Goal: Information Seeking & Learning: Check status

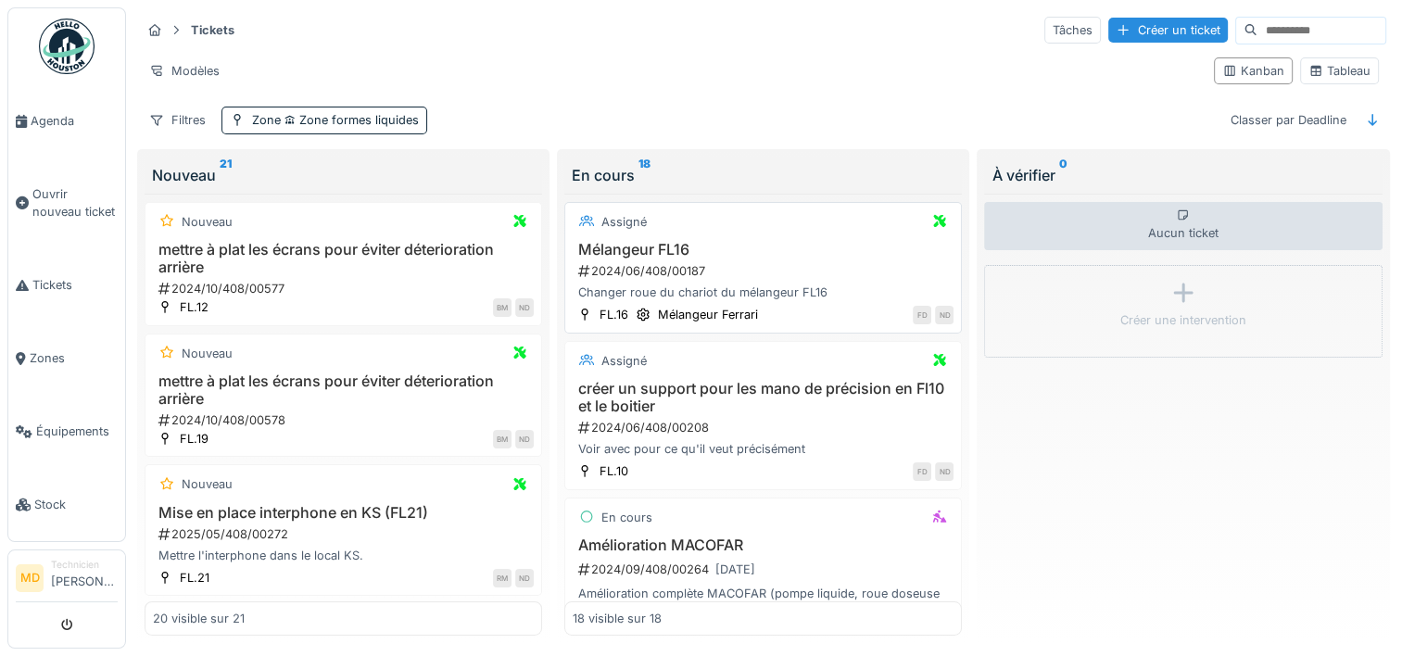
click at [745, 247] on h3 "Mélangeur FL16" at bounding box center [763, 250] width 381 height 18
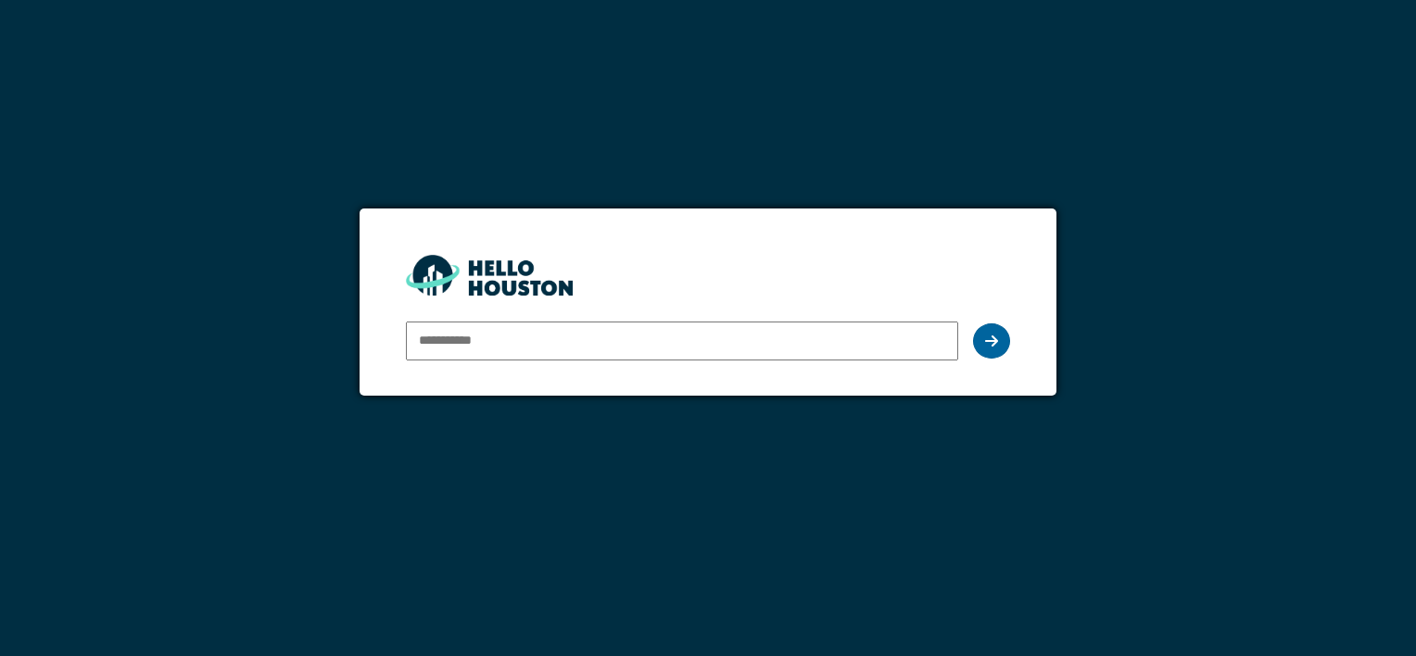
type input "**********"
click at [983, 344] on div at bounding box center [991, 340] width 37 height 35
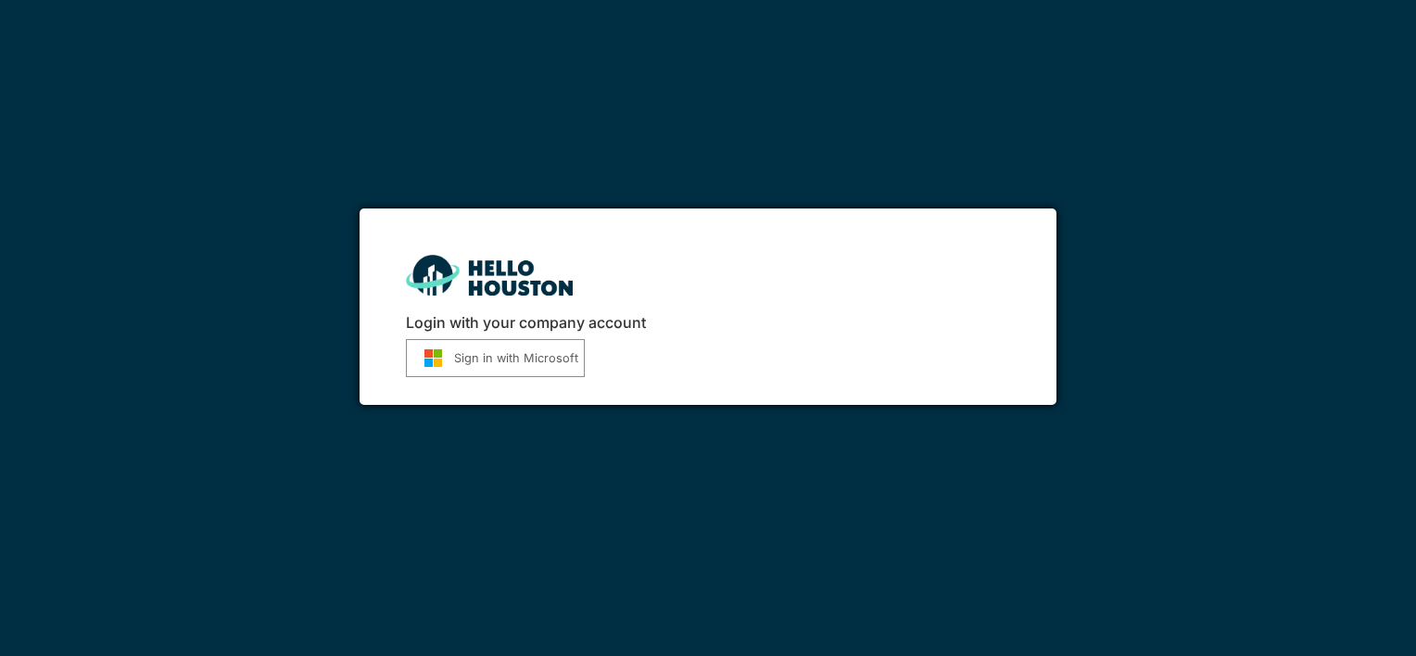
click at [531, 362] on button "Sign in with Microsoft" at bounding box center [495, 358] width 179 height 38
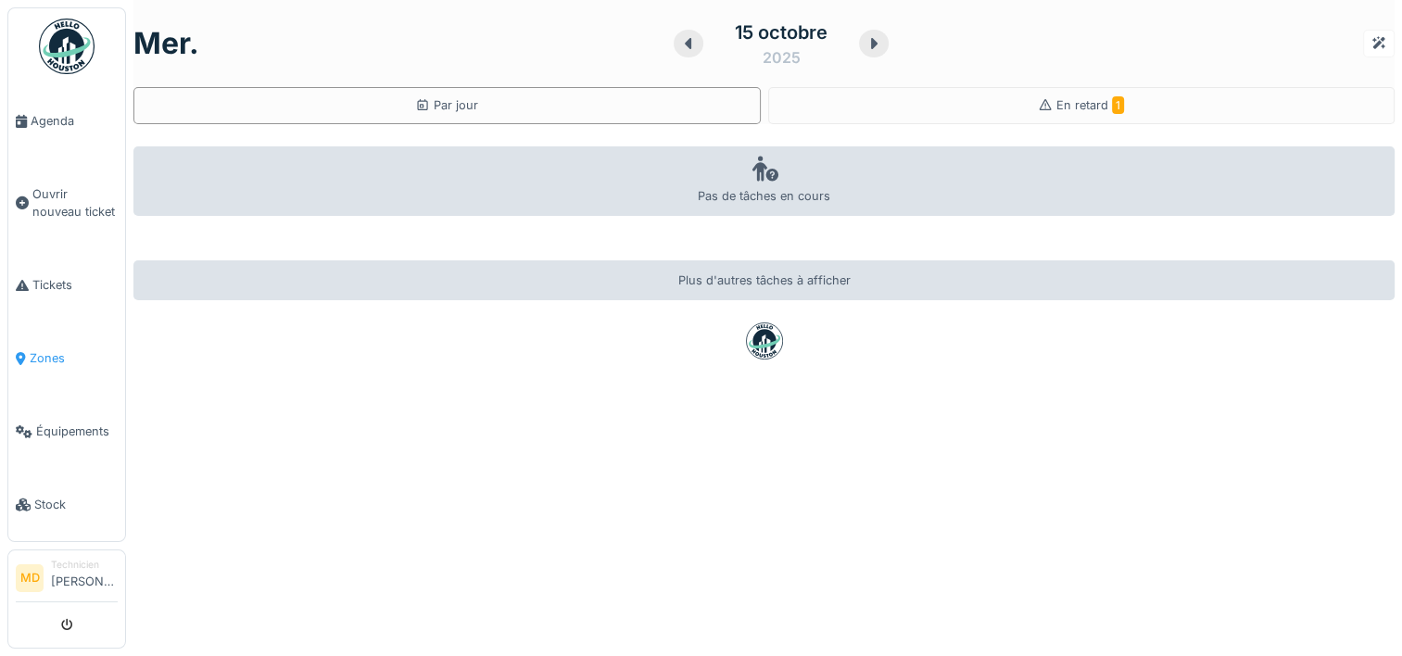
click at [63, 349] on span "Zones" at bounding box center [74, 358] width 88 height 18
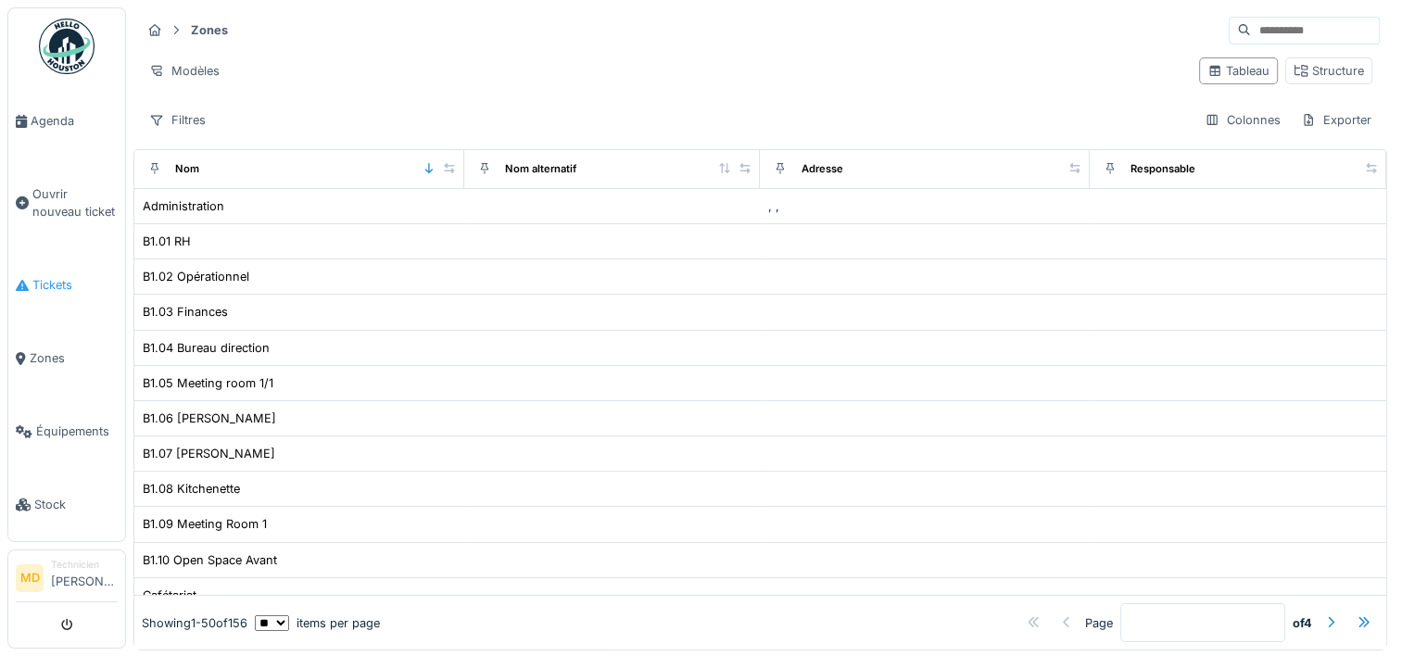
click at [44, 283] on span "Tickets" at bounding box center [74, 285] width 85 height 18
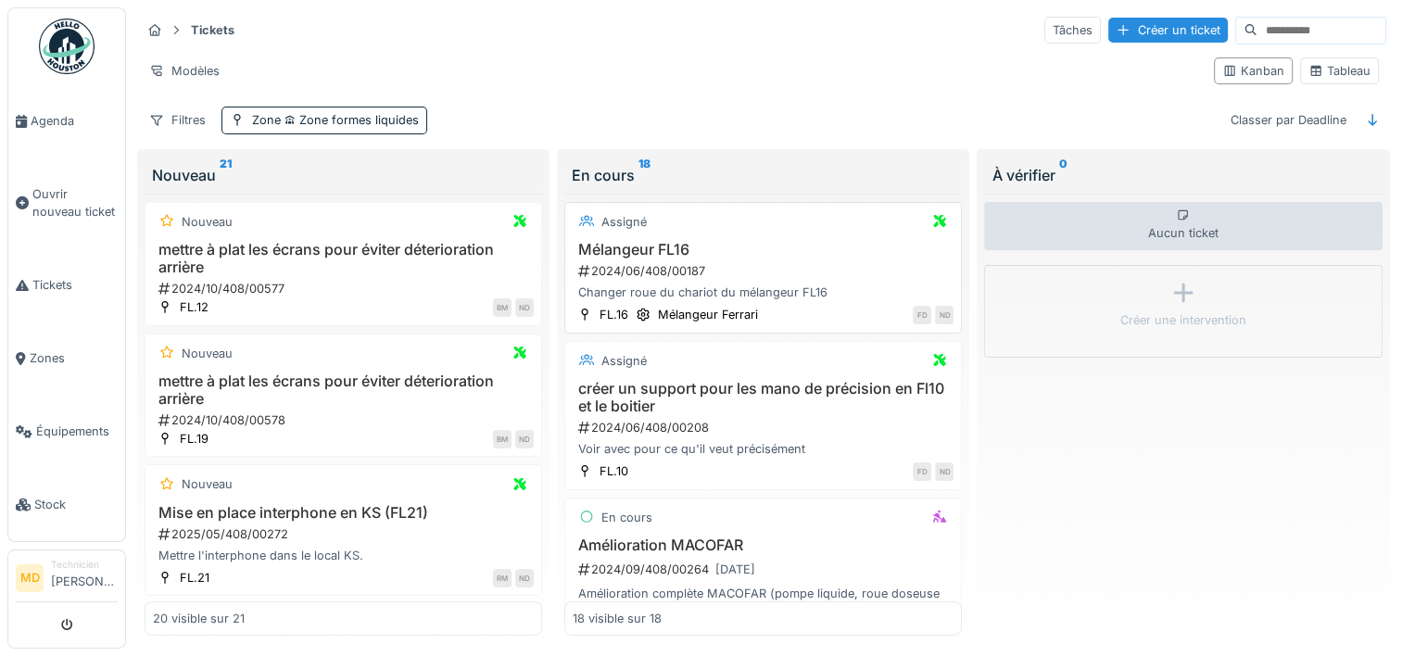
click at [811, 241] on h3 "Mélangeur FL16" at bounding box center [763, 250] width 381 height 18
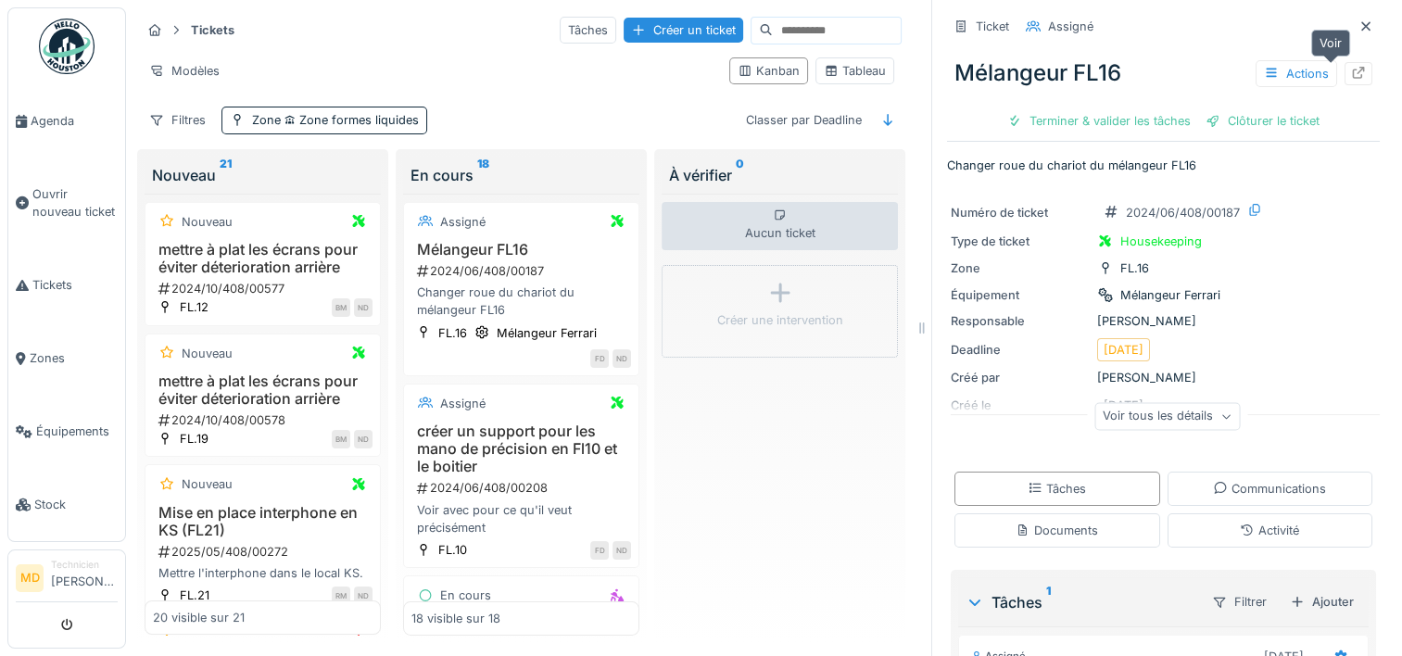
click at [1345, 77] on div at bounding box center [1359, 73] width 28 height 23
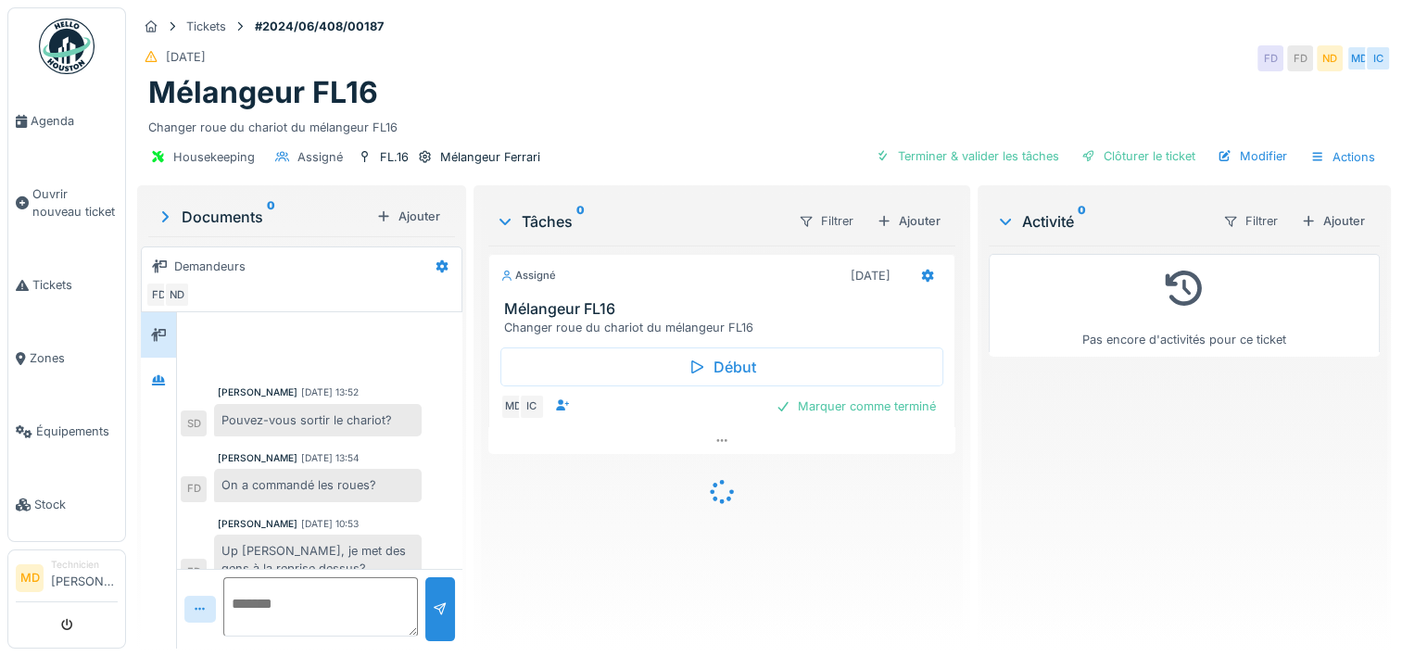
scroll to position [22, 0]
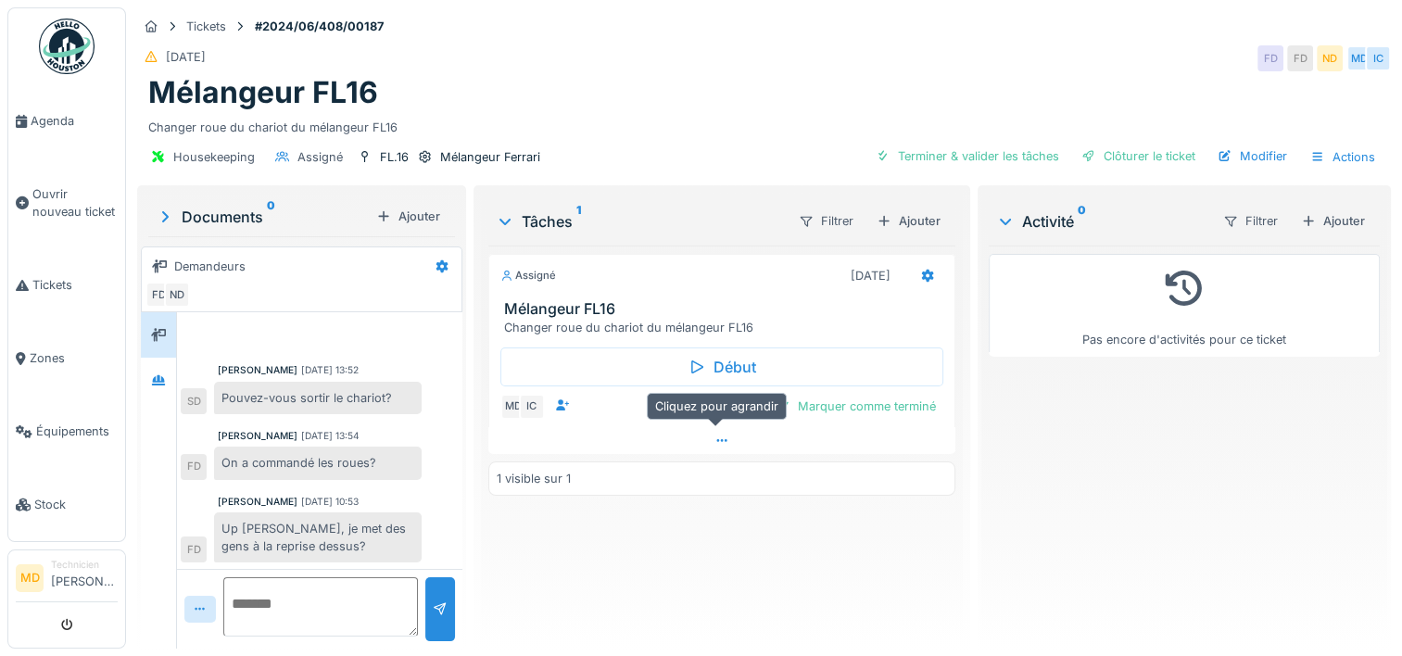
click at [723, 434] on div at bounding box center [721, 440] width 467 height 27
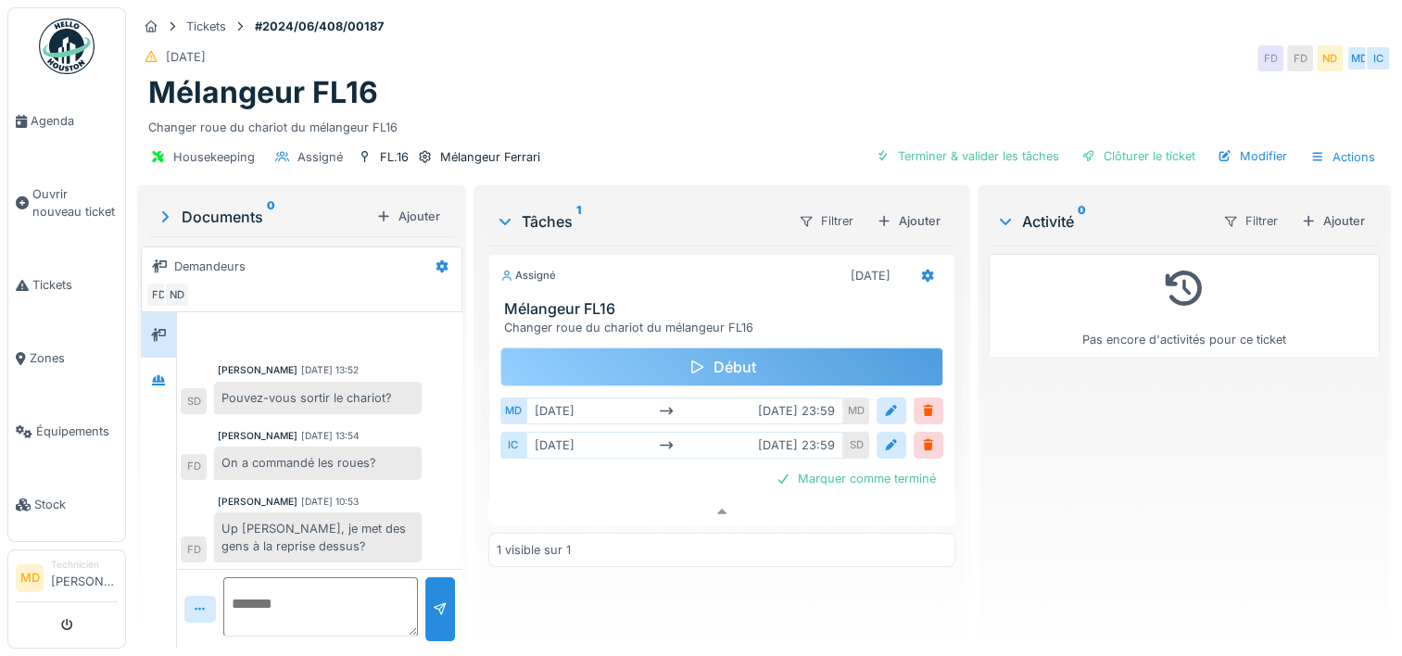
click at [622, 360] on div "Début" at bounding box center [722, 367] width 443 height 39
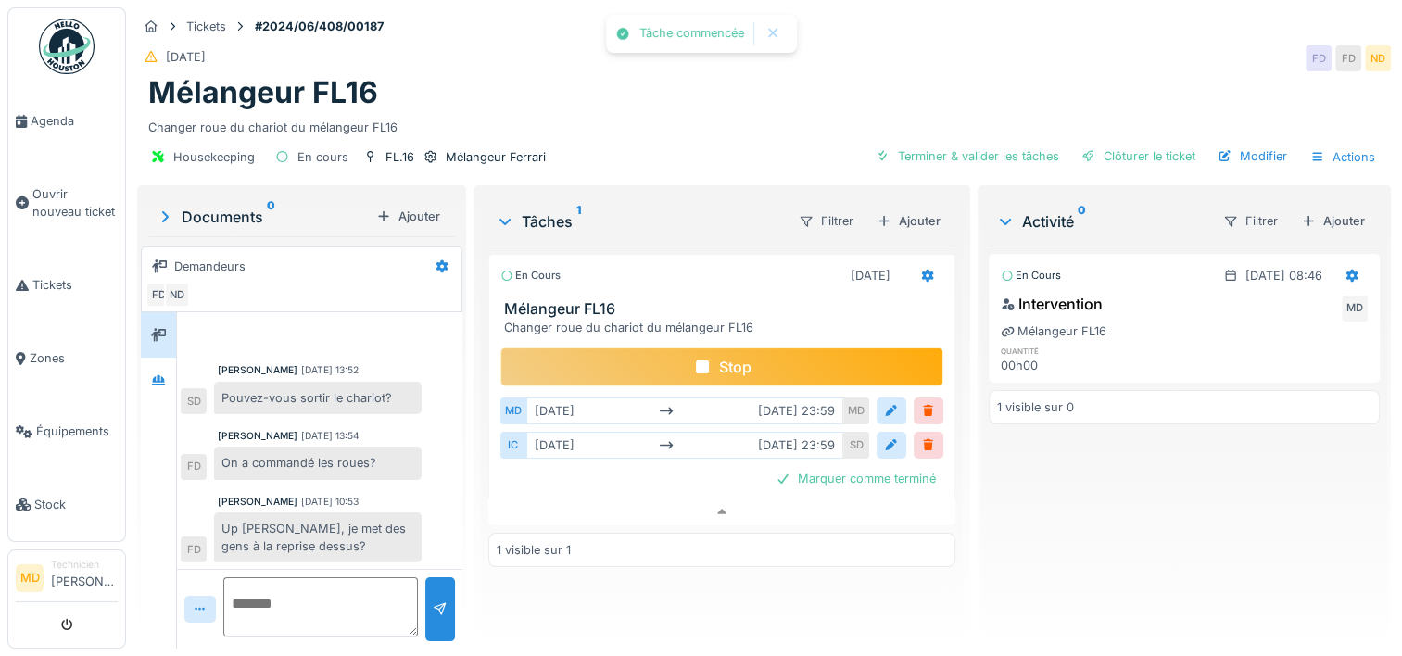
click at [622, 360] on div "Stop" at bounding box center [722, 367] width 443 height 39
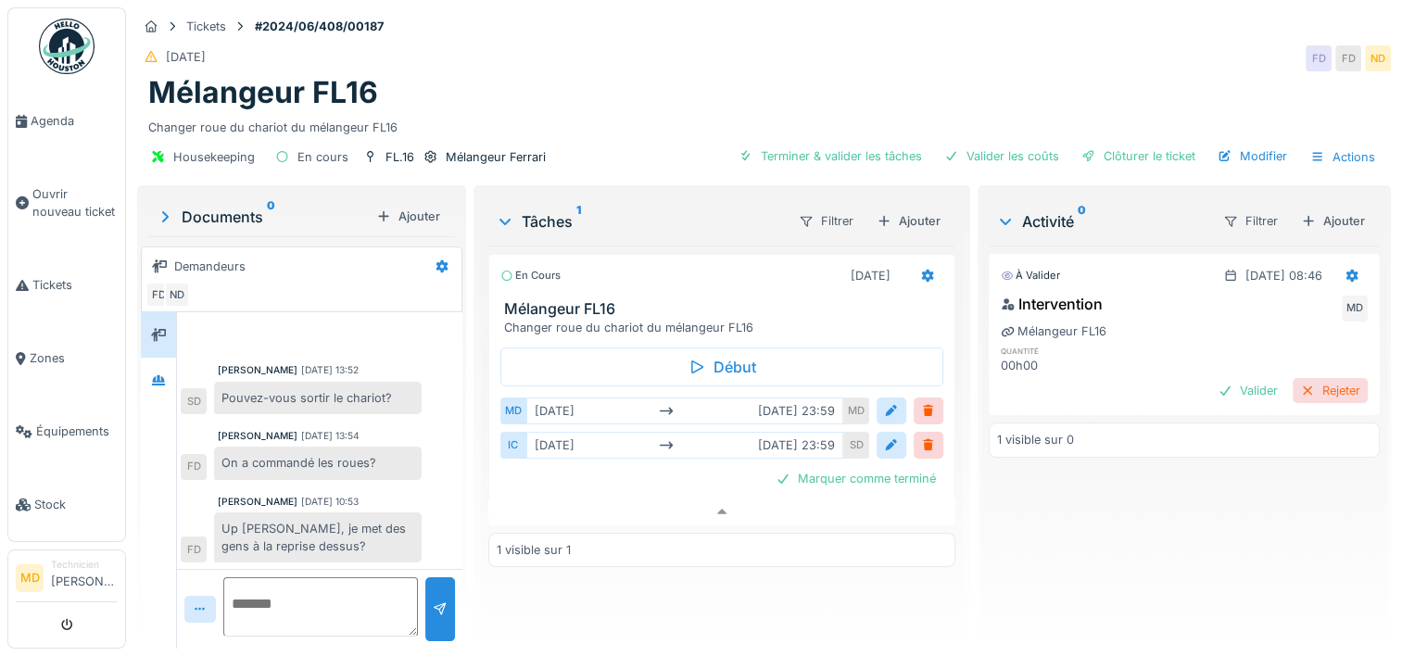
click at [1296, 378] on div "Rejeter" at bounding box center [1330, 390] width 75 height 25
click at [920, 270] on icon at bounding box center [927, 276] width 15 height 12
click at [669, 262] on div "En cours 06/06/2024" at bounding box center [722, 275] width 443 height 27
click at [501, 271] on icon at bounding box center [507, 276] width 13 height 10
click at [577, 210] on sup "1" at bounding box center [579, 221] width 5 height 22
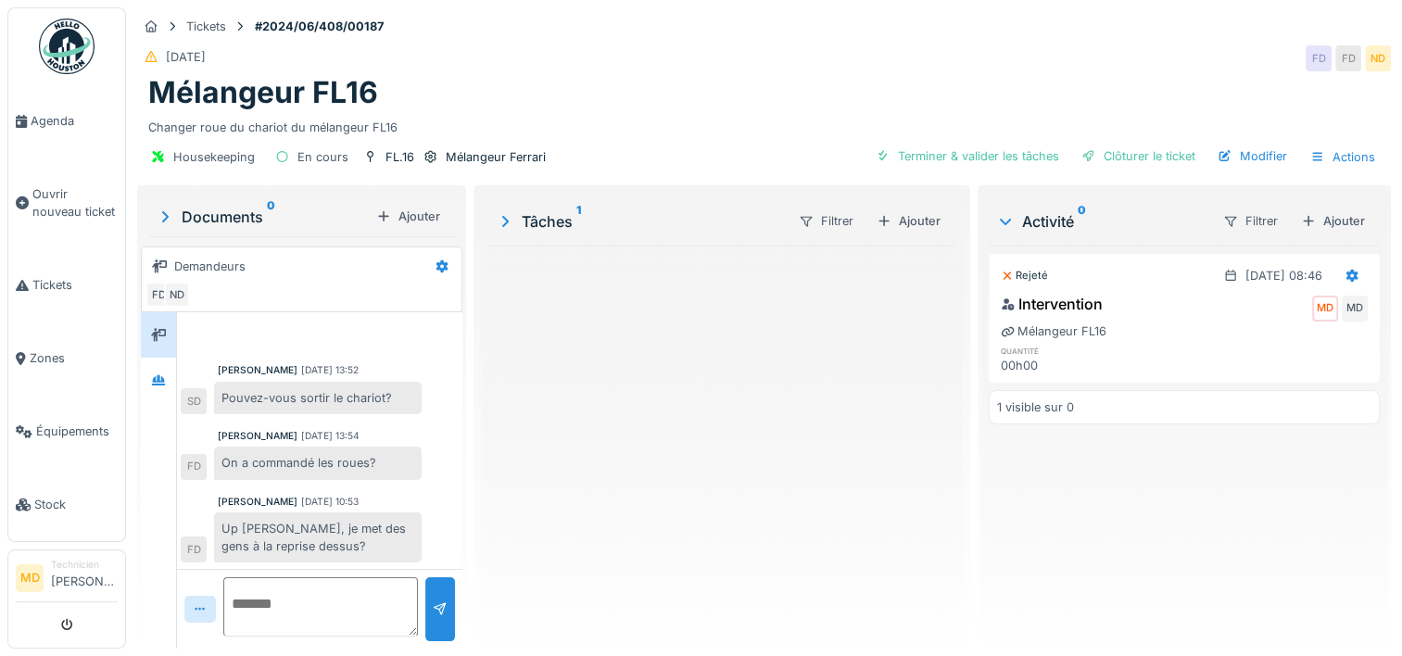
click at [577, 210] on sup "1" at bounding box center [579, 221] width 5 height 22
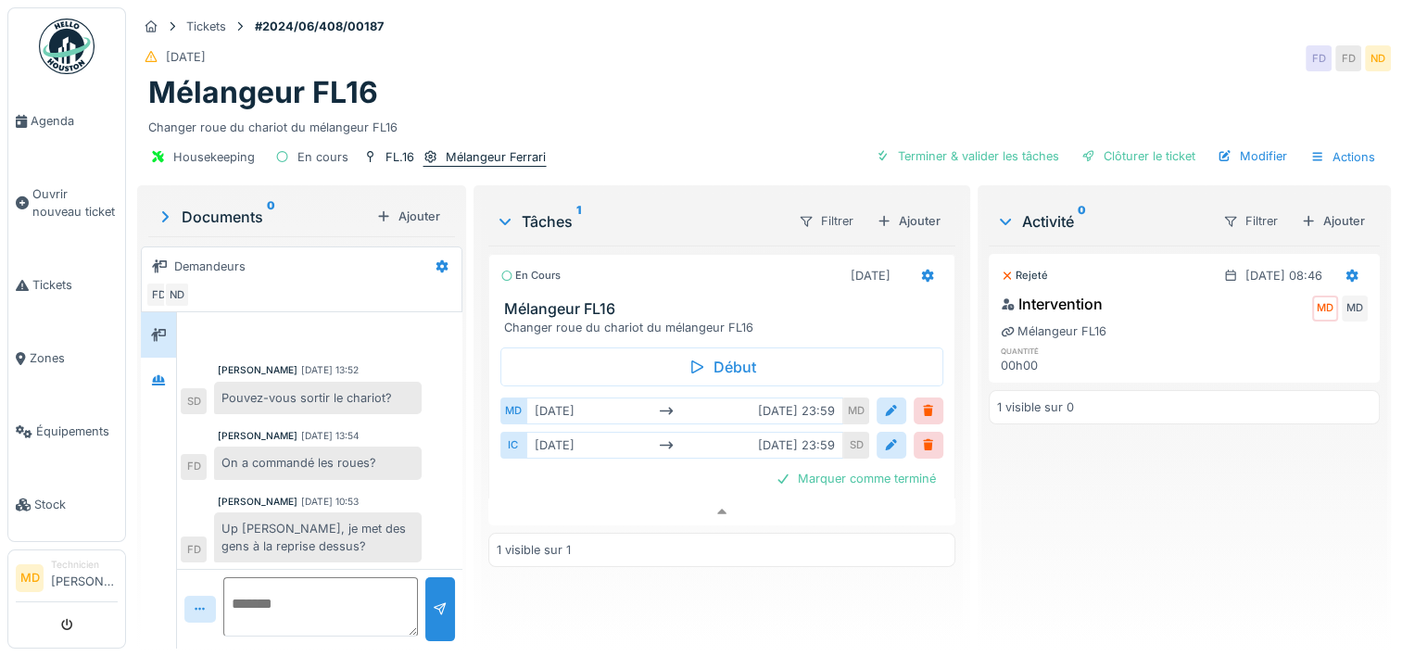
click at [482, 148] on div "Mélangeur Ferrari" at bounding box center [496, 157] width 100 height 18
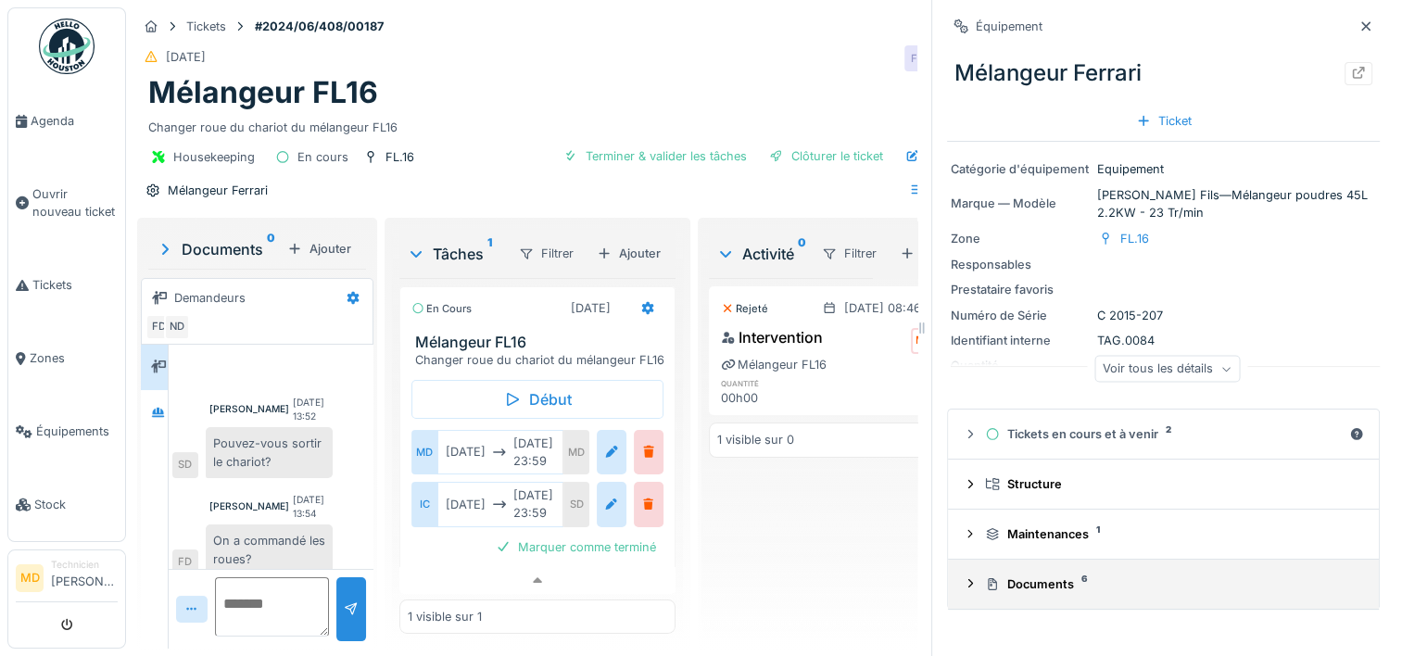
click at [1023, 576] on div "Documents 6" at bounding box center [1171, 585] width 372 height 18
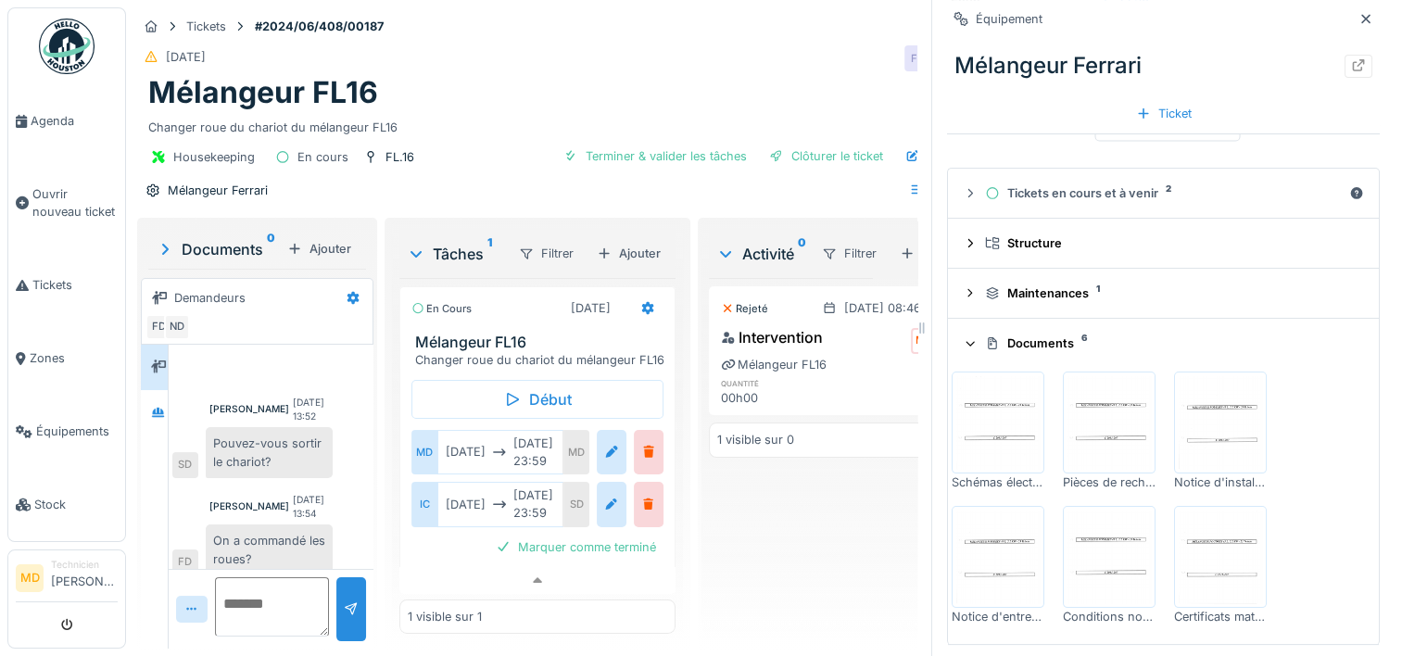
scroll to position [245, 0]
click at [1110, 439] on img at bounding box center [1109, 419] width 83 height 93
click at [1212, 419] on img at bounding box center [1220, 419] width 83 height 93
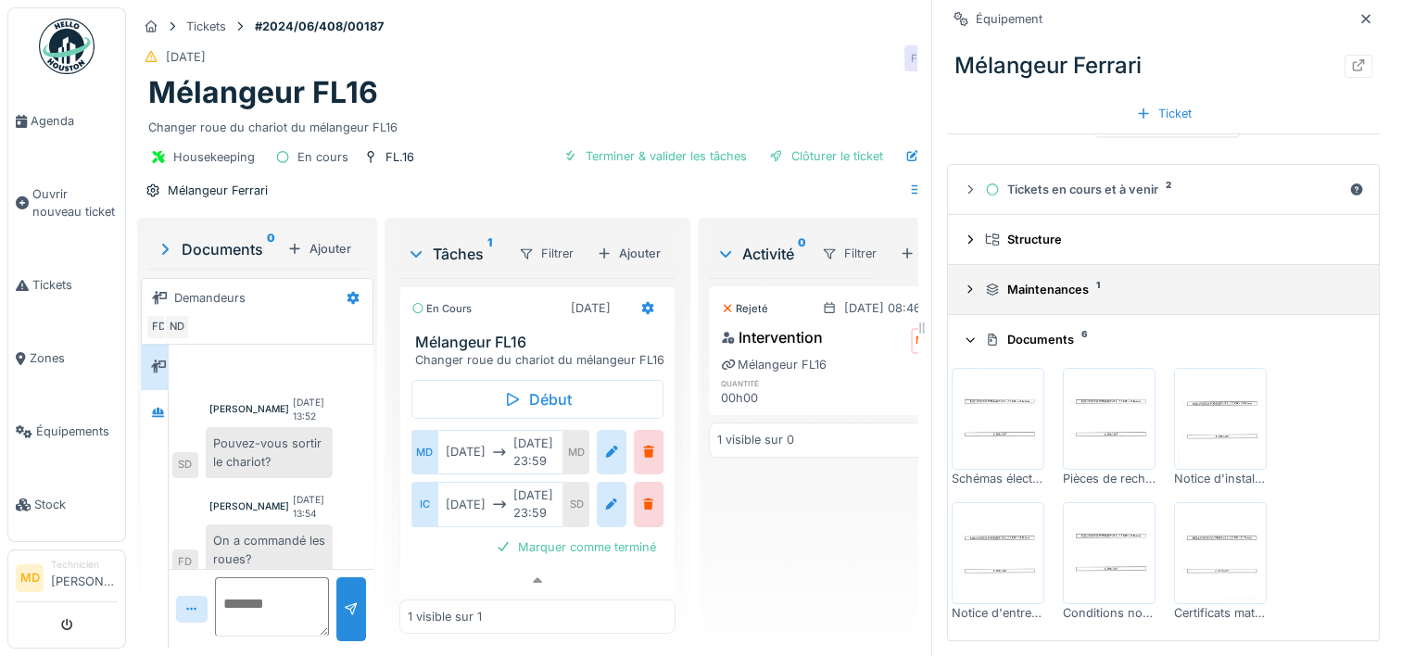
click at [1037, 281] on div "Maintenances 1" at bounding box center [1171, 290] width 372 height 18
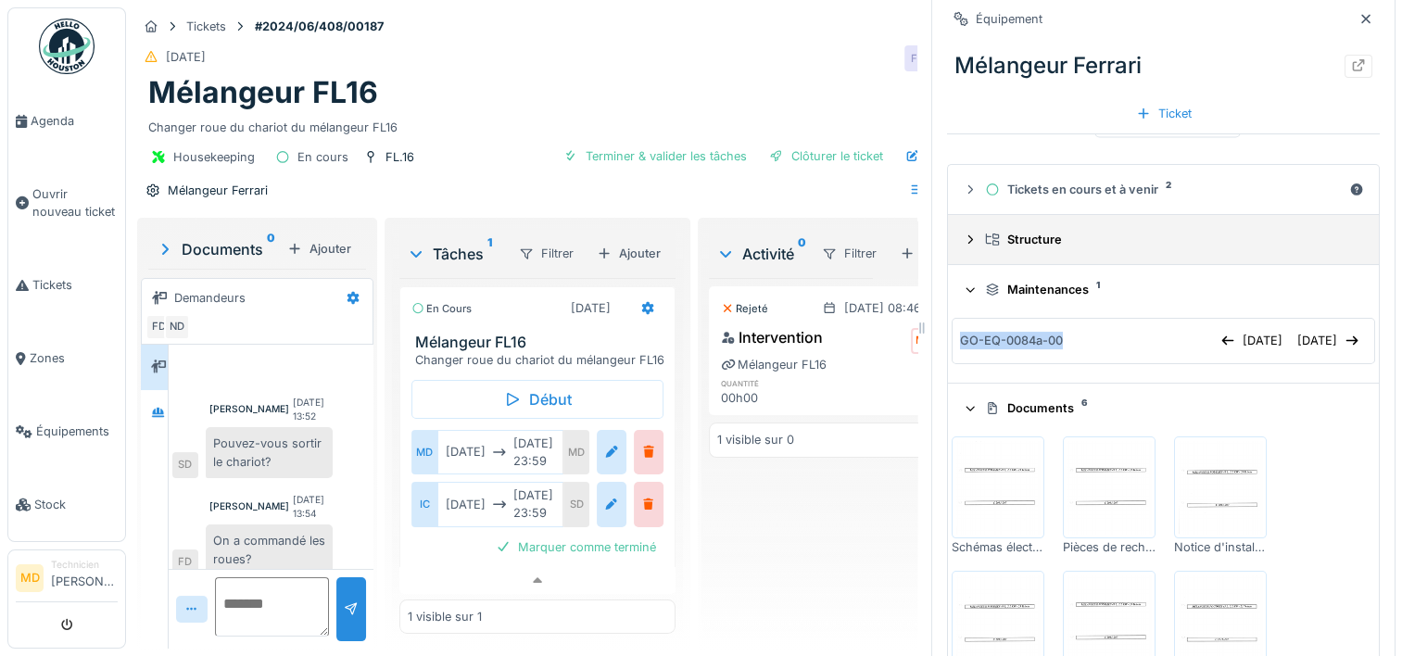
drag, startPoint x: 1046, startPoint y: 333, endPoint x: 1034, endPoint y: 219, distance: 114.6
click at [1034, 219] on div "Tickets en cours et à venir 2 Structure Maintenances 1 GO-EQ-0084a-00 29/09/202…" at bounding box center [1163, 437] width 433 height 546
drag, startPoint x: 1034, startPoint y: 219, endPoint x: 996, endPoint y: 226, distance: 37.8
click at [996, 231] on div "Structure" at bounding box center [1171, 240] width 372 height 18
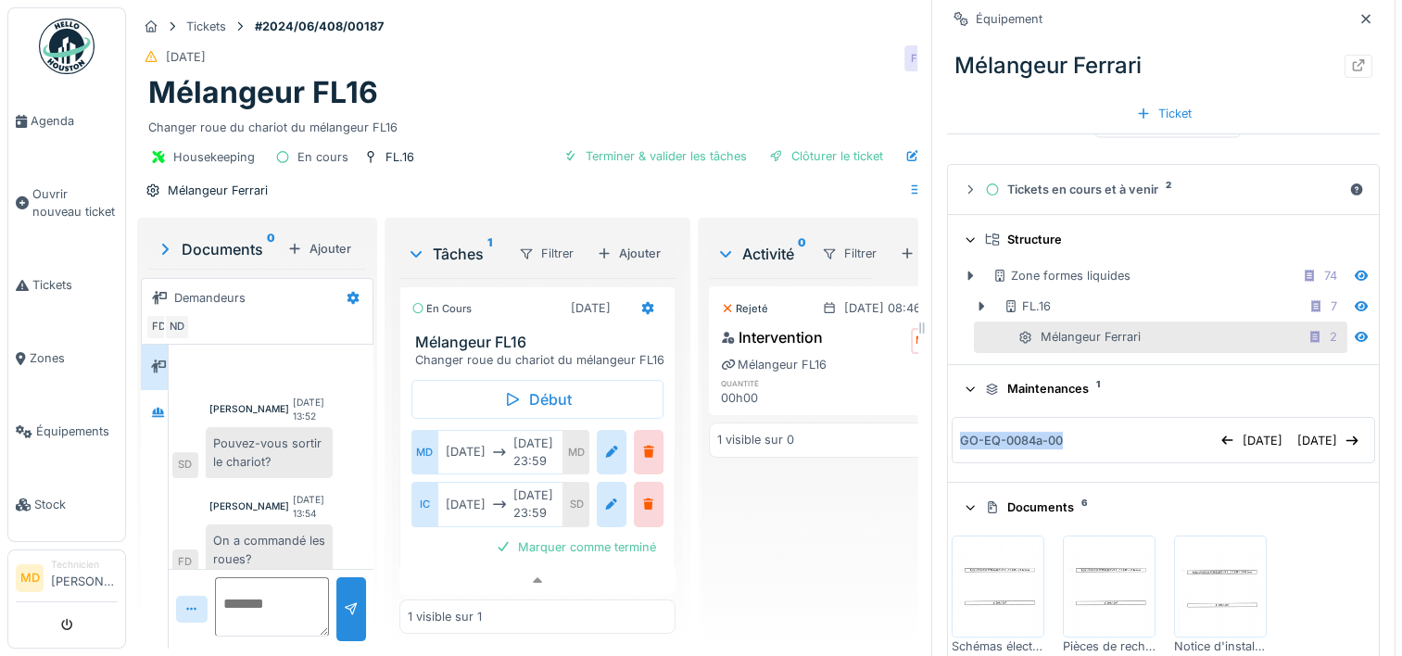
click at [1008, 499] on div "Documents 6" at bounding box center [1171, 508] width 372 height 18
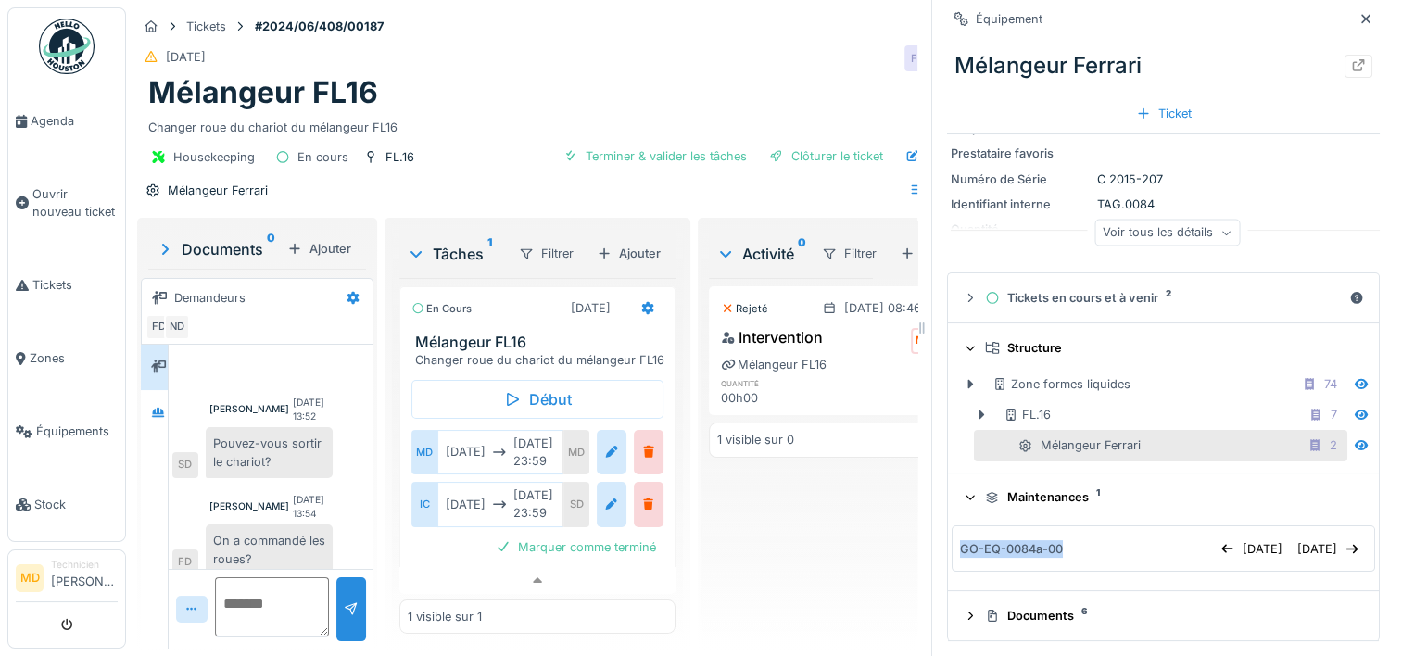
click at [1008, 488] on div "Maintenances 1" at bounding box center [1171, 497] width 372 height 18
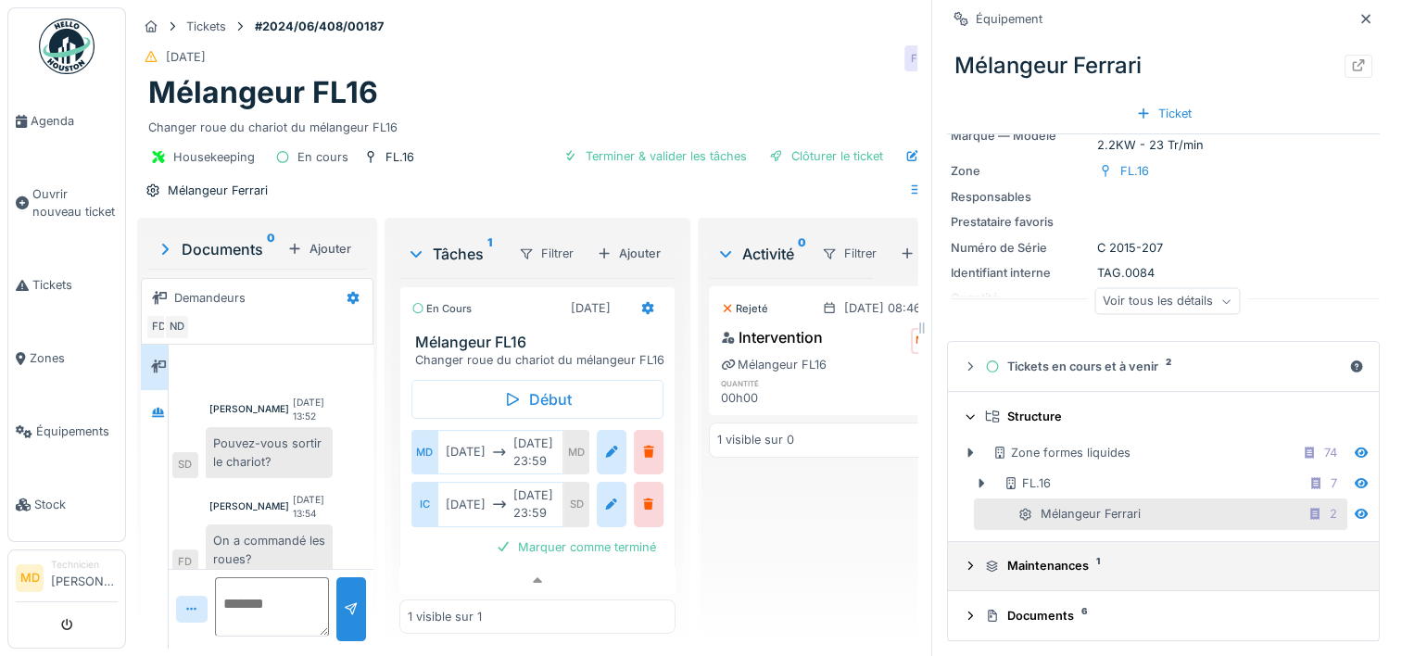
scroll to position [67, 0]
click at [1150, 289] on div "Voir tous les détails" at bounding box center [1168, 302] width 146 height 27
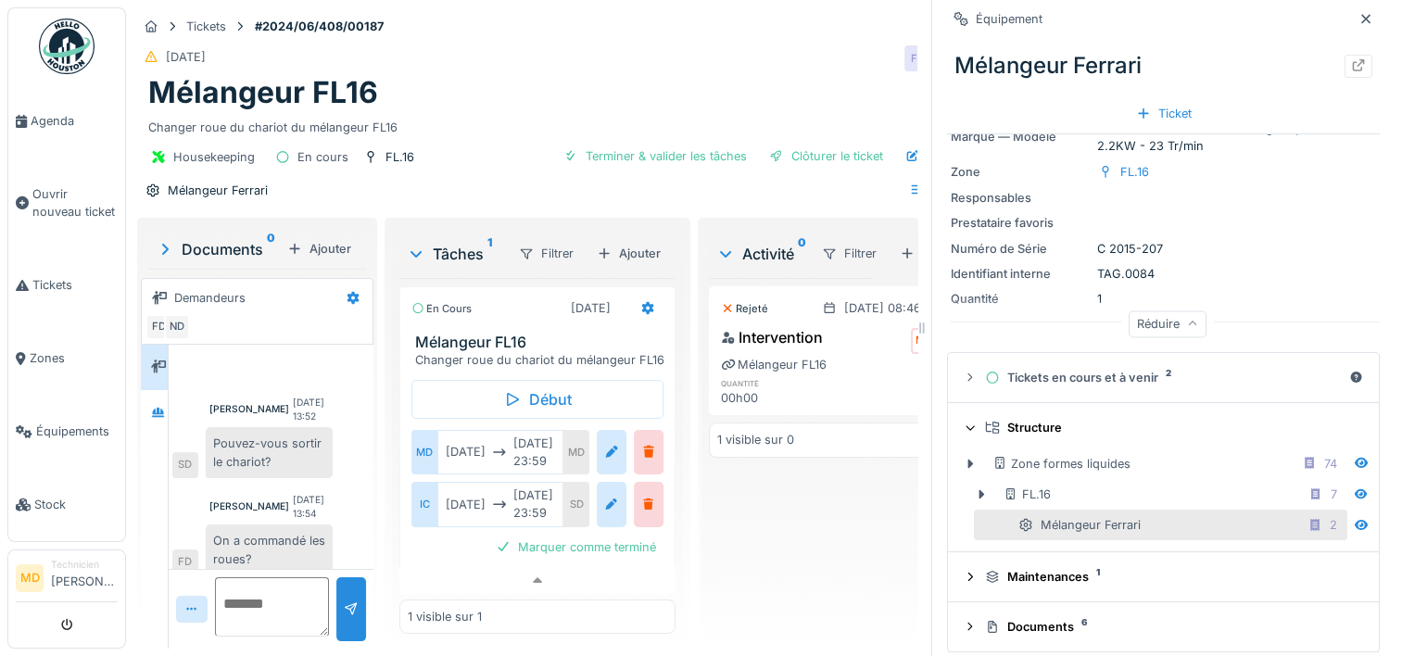
scroll to position [0, 0]
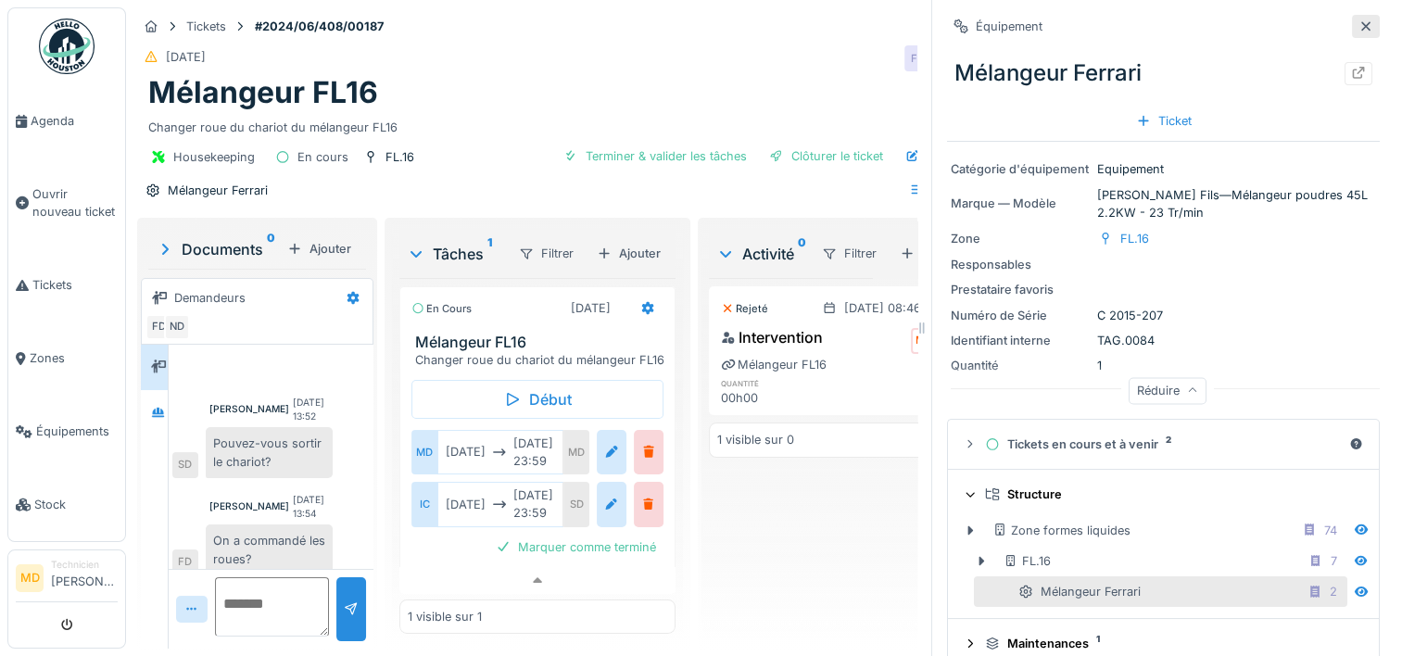
click at [1359, 18] on div at bounding box center [1366, 27] width 15 height 18
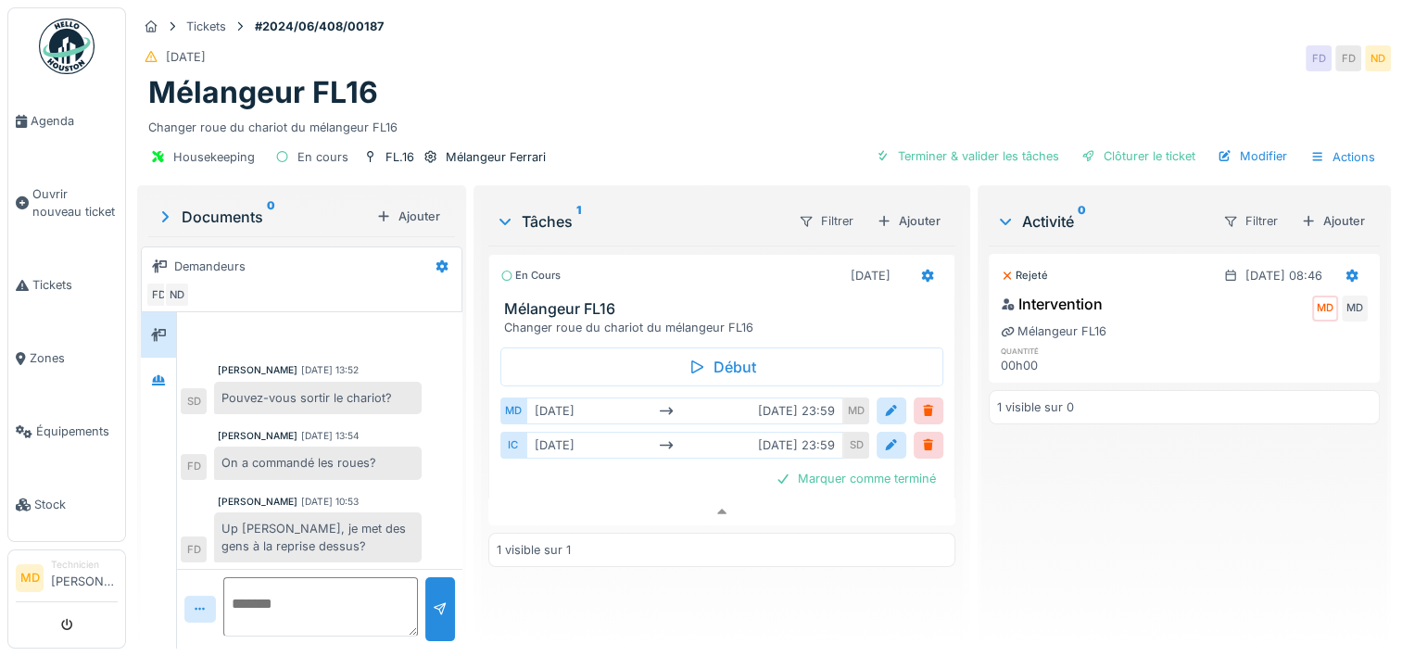
click at [1176, 296] on div "Intervention MD MD" at bounding box center [1184, 308] width 367 height 30
click at [1347, 270] on icon at bounding box center [1353, 276] width 12 height 13
click at [1268, 357] on div "Supprimer" at bounding box center [1262, 371] width 90 height 28
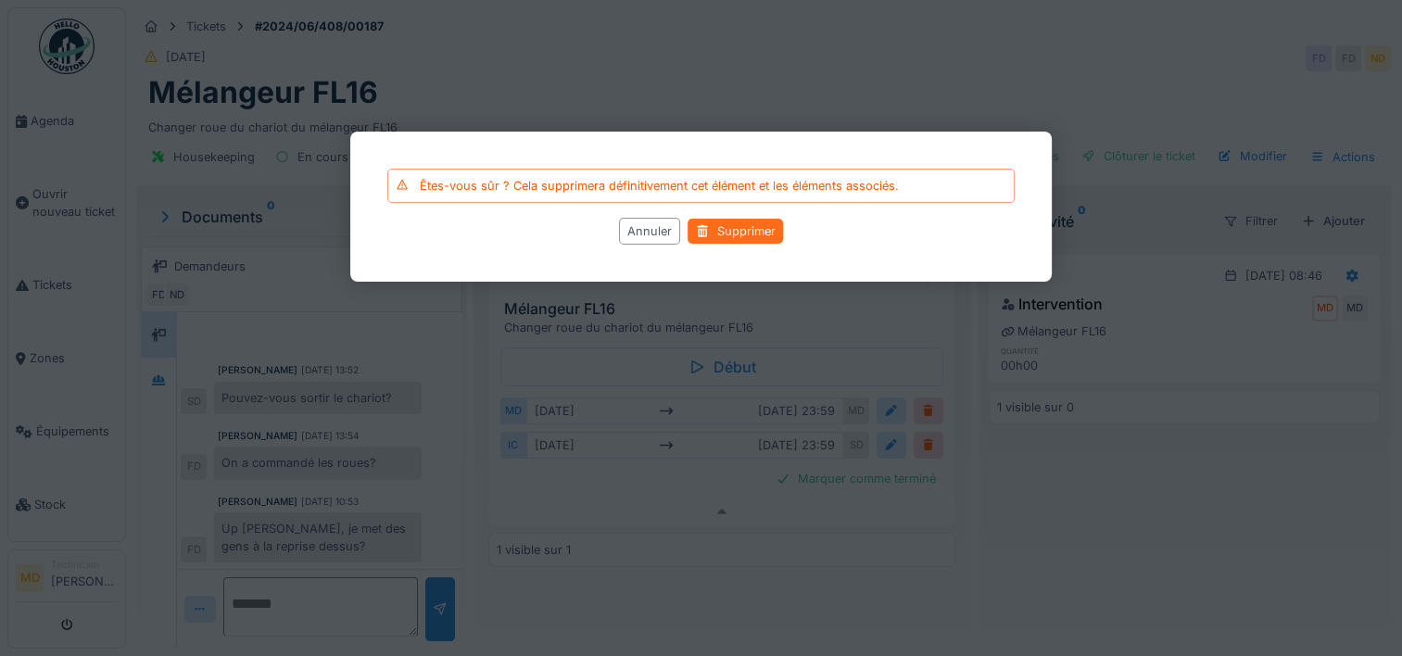
click at [742, 229] on div "Supprimer" at bounding box center [735, 231] width 95 height 25
click at [738, 232] on div "Supprimer" at bounding box center [735, 231] width 95 height 25
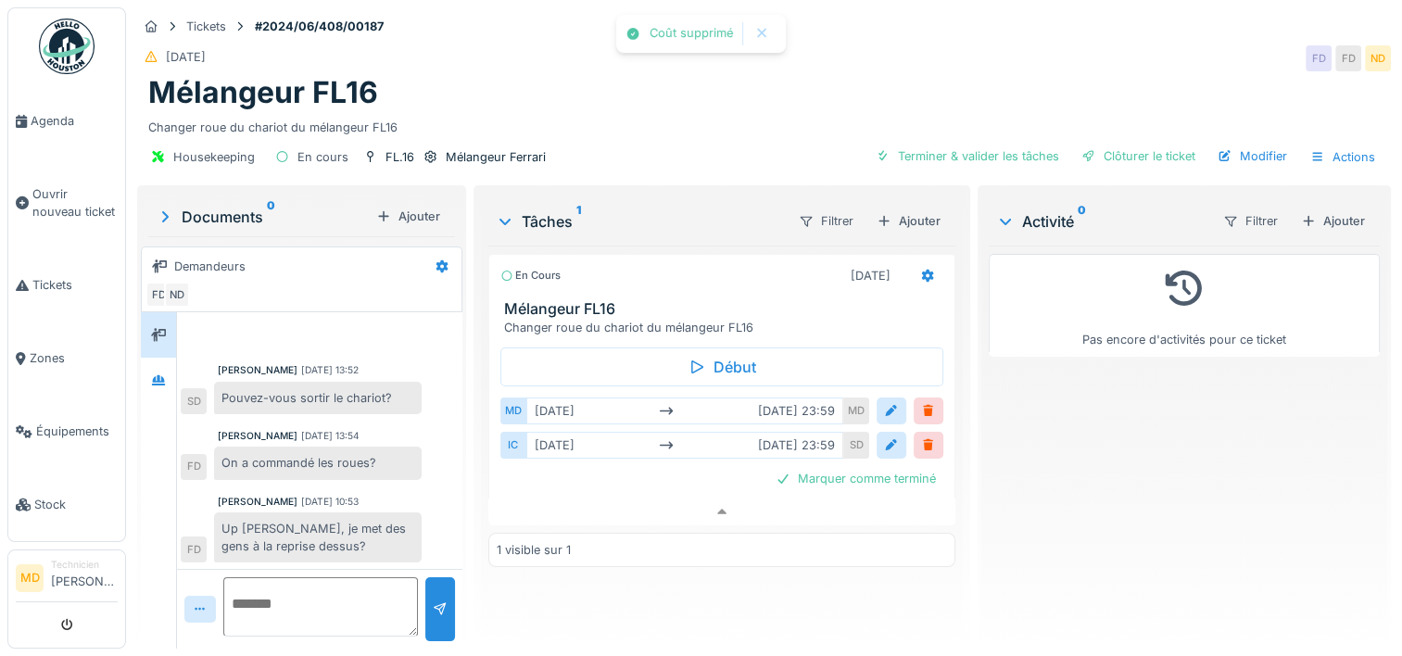
click at [642, 227] on div "Coût supprimé Annuler Tickets #2024/06/408/00187 05/06/2024 FD FD ND Mélangeur …" at bounding box center [764, 328] width 1276 height 656
click at [71, 119] on span "Agenda" at bounding box center [74, 121] width 87 height 18
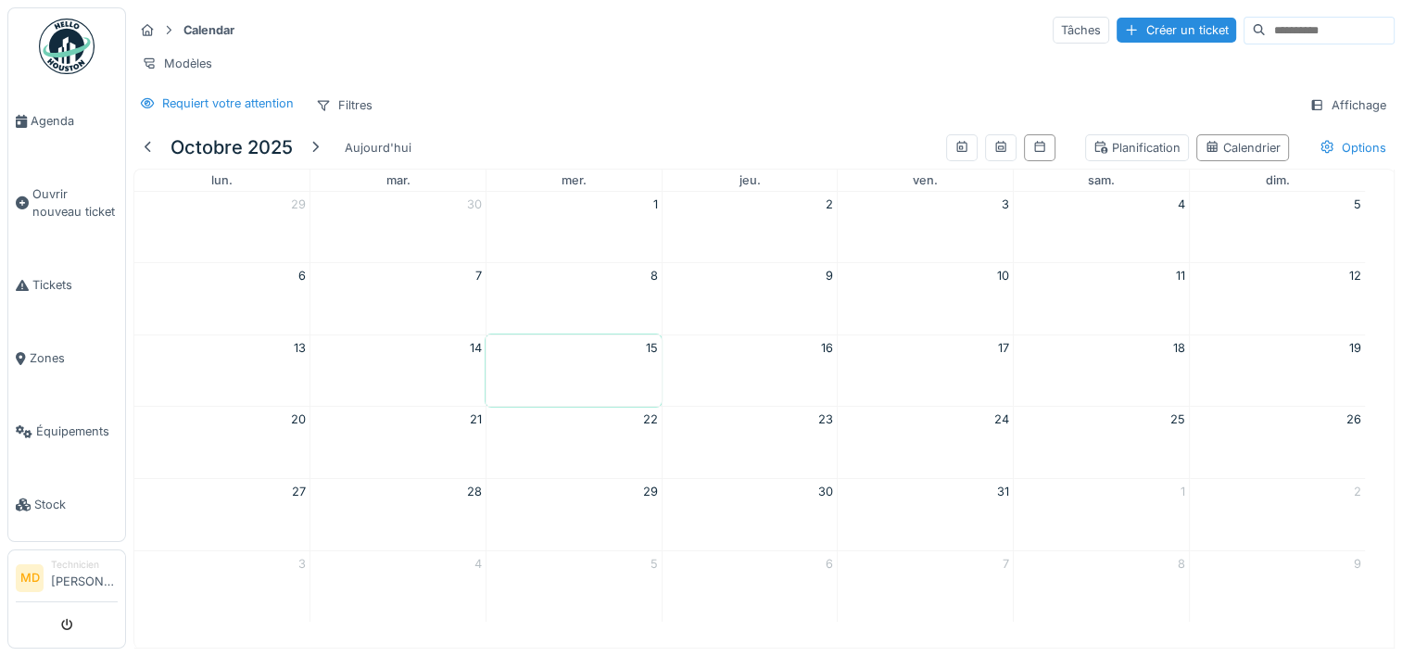
click at [71, 119] on span "Agenda" at bounding box center [74, 121] width 87 height 18
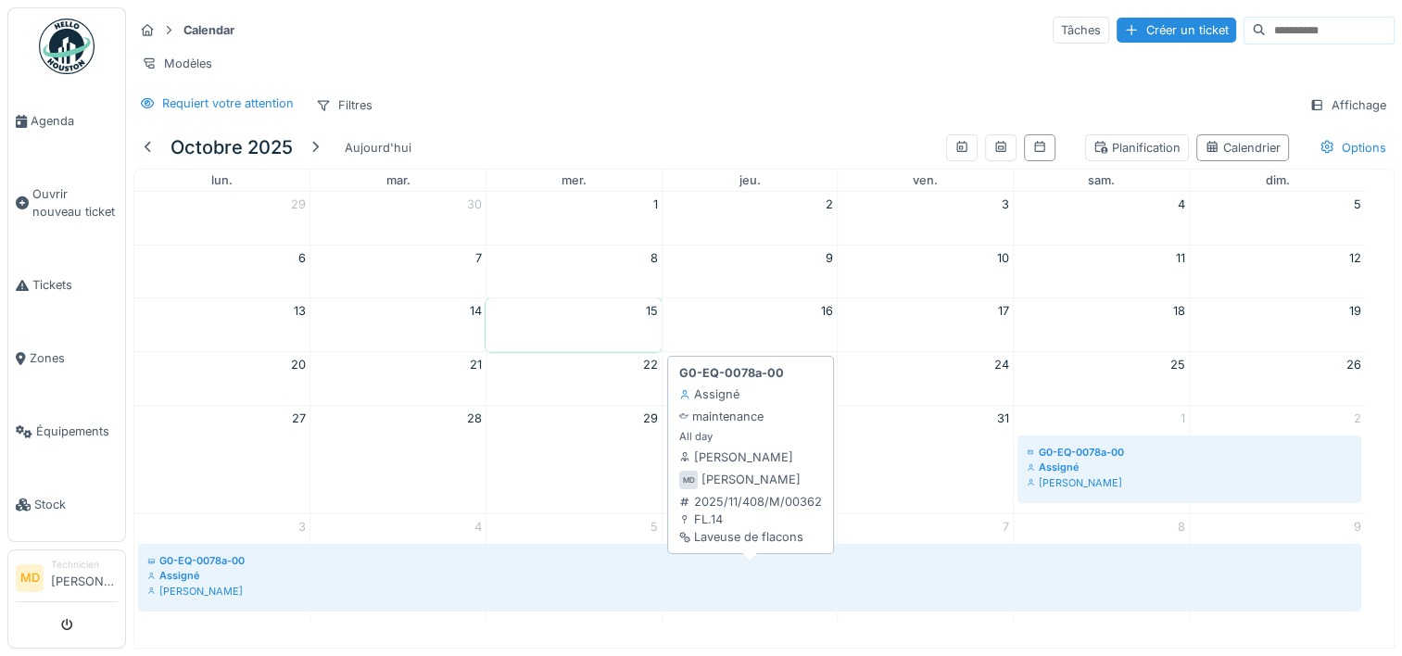
click at [1057, 599] on div "[PERSON_NAME]" at bounding box center [749, 591] width 1205 height 15
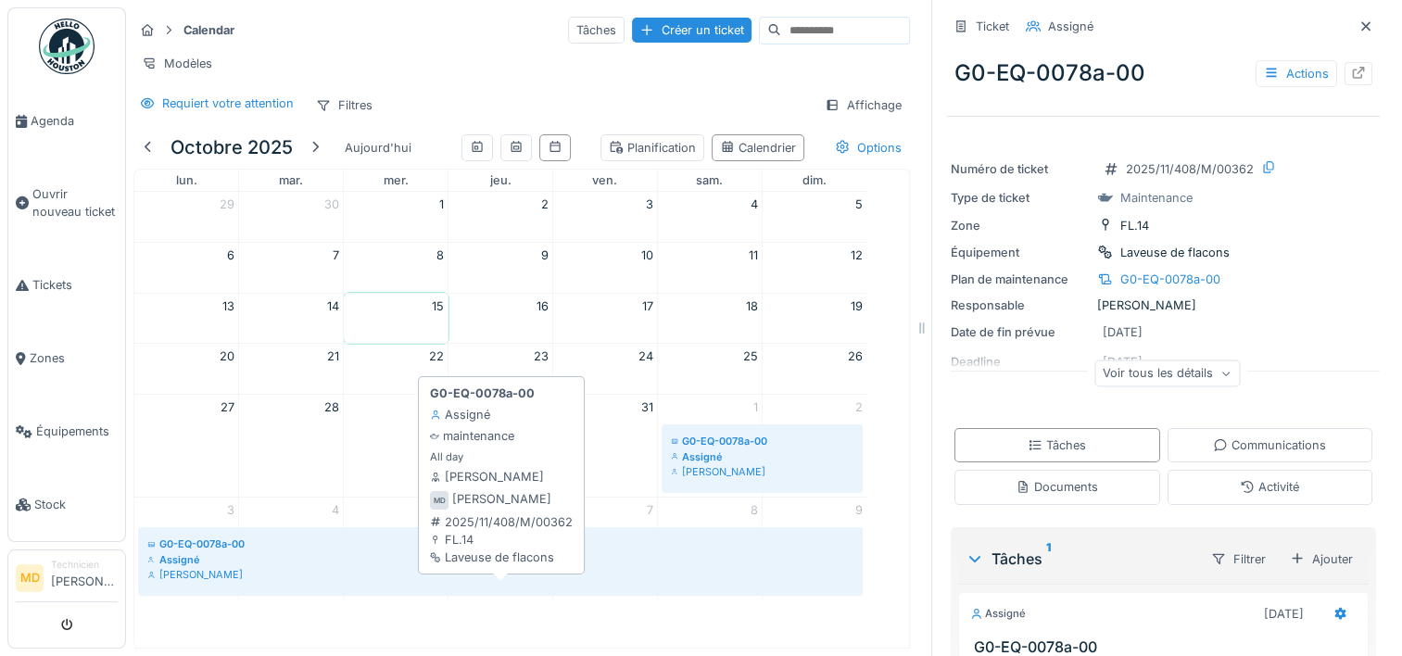
click at [466, 567] on div "Assigné" at bounding box center [500, 559] width 706 height 15
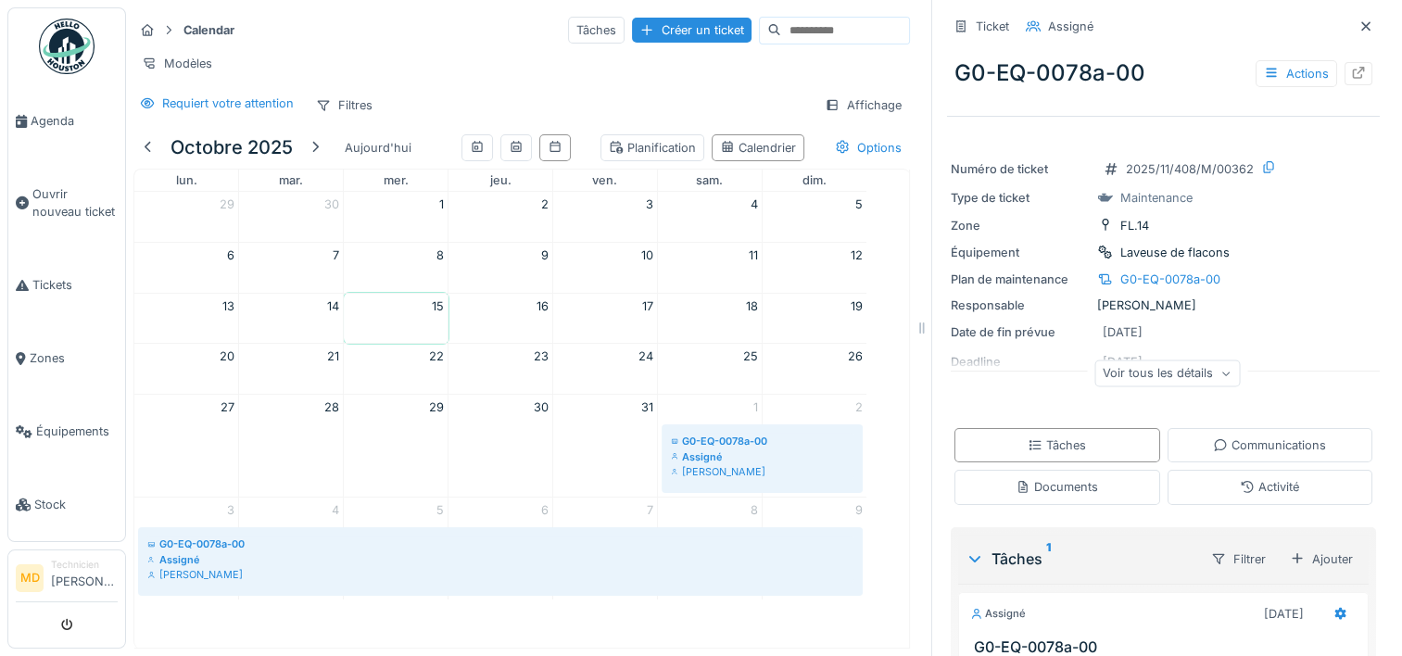
scroll to position [15, 0]
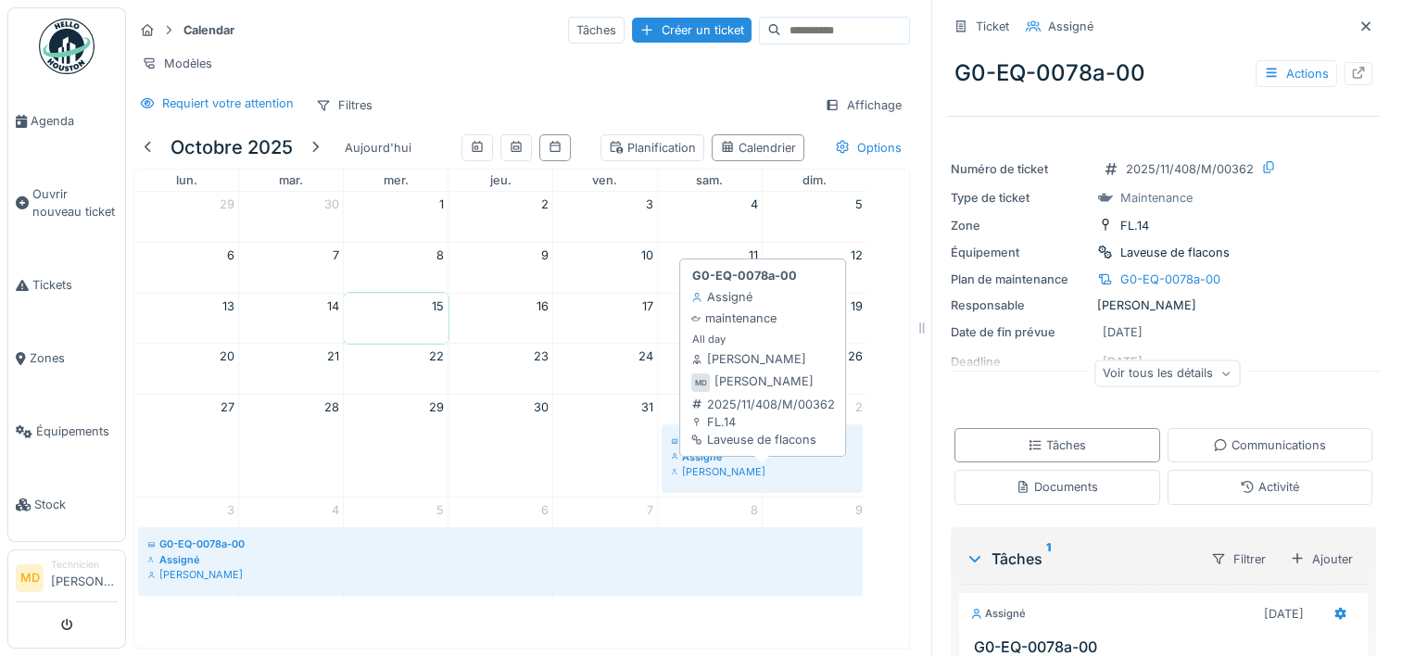
click at [781, 464] on div "Assigné" at bounding box center [762, 457] width 183 height 15
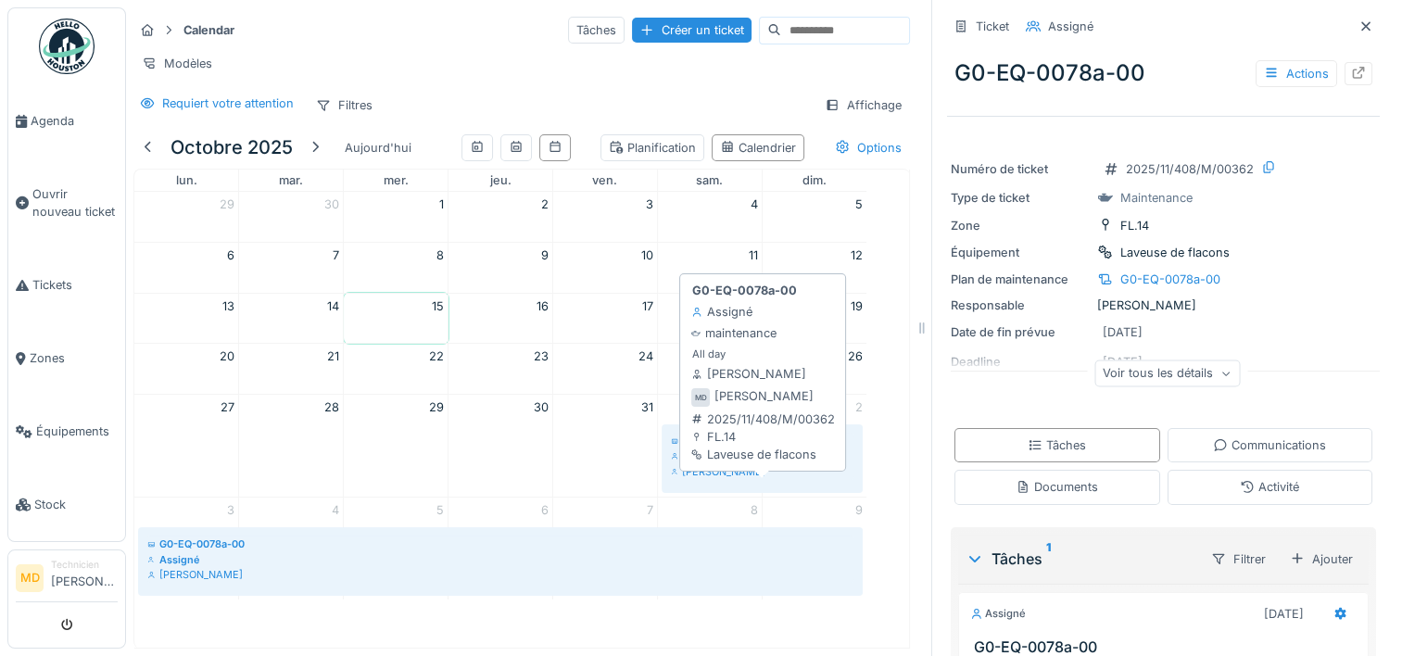
scroll to position [0, 0]
click at [781, 449] on div "G0-EQ-0078a-00" at bounding box center [762, 441] width 183 height 15
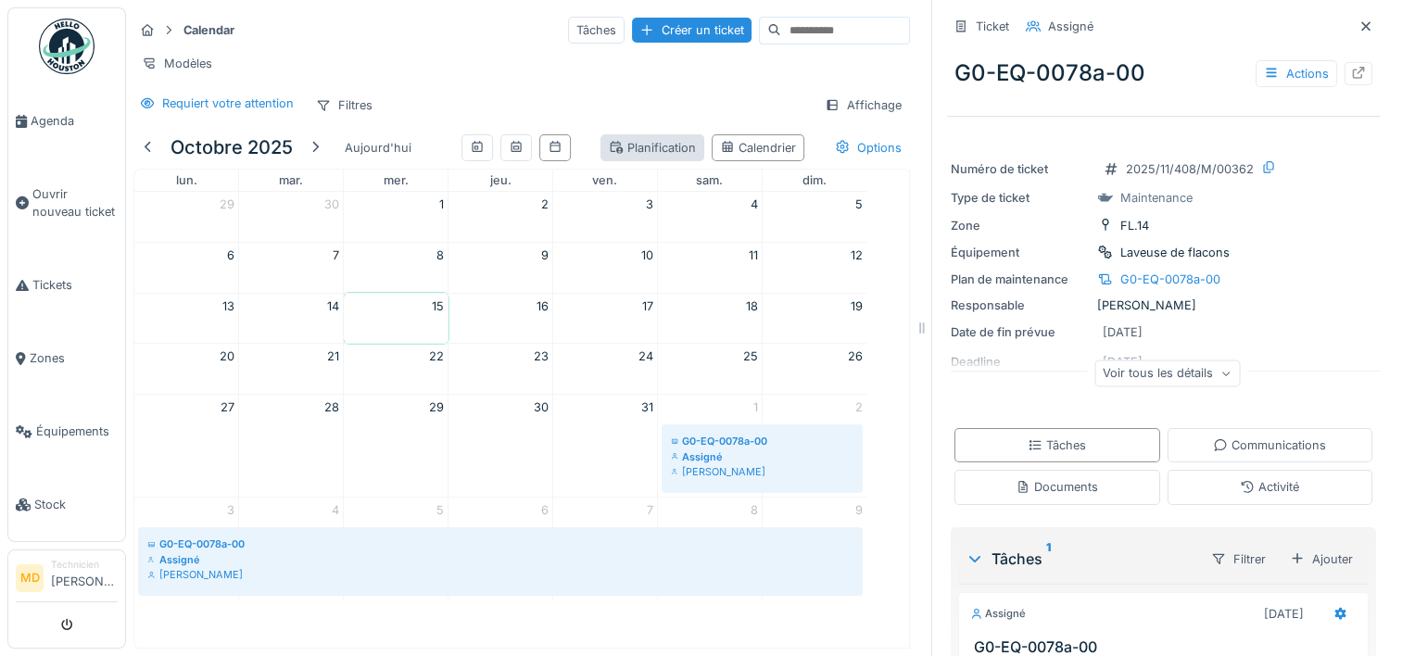
click at [609, 157] on div "Planification" at bounding box center [652, 148] width 87 height 18
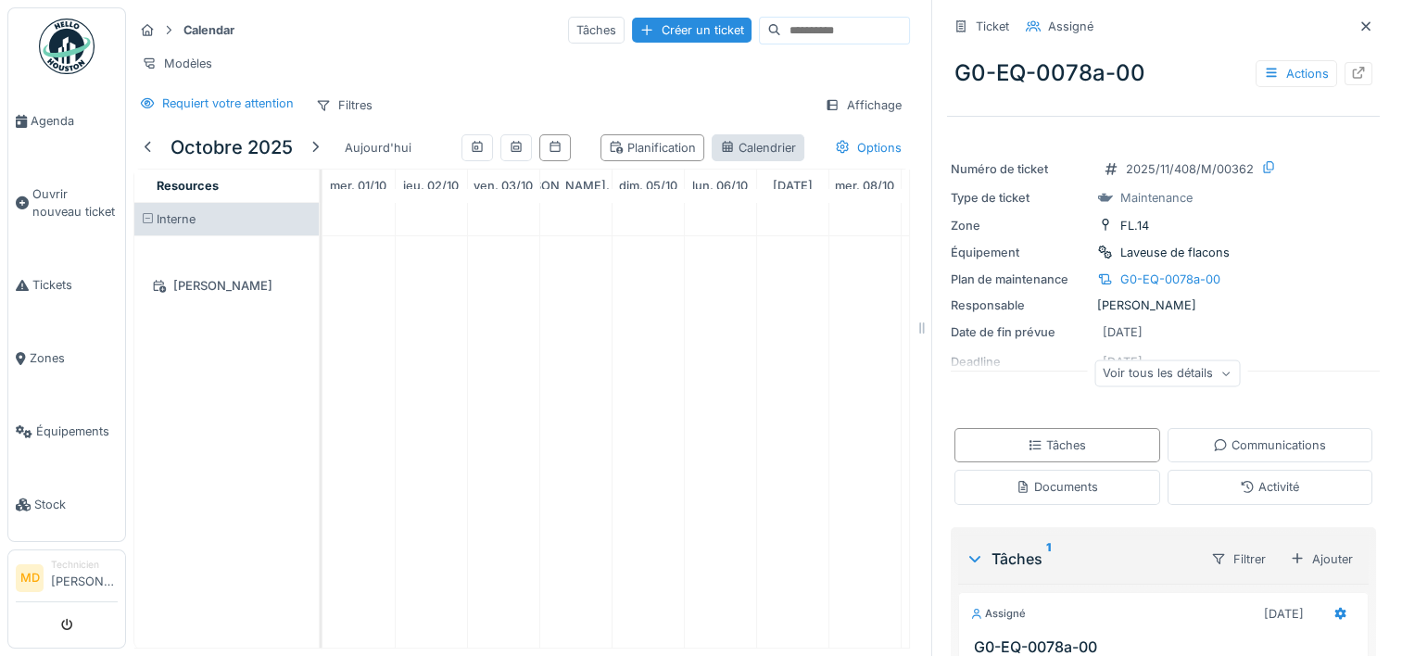
click at [720, 157] on div "Calendrier" at bounding box center [758, 148] width 76 height 18
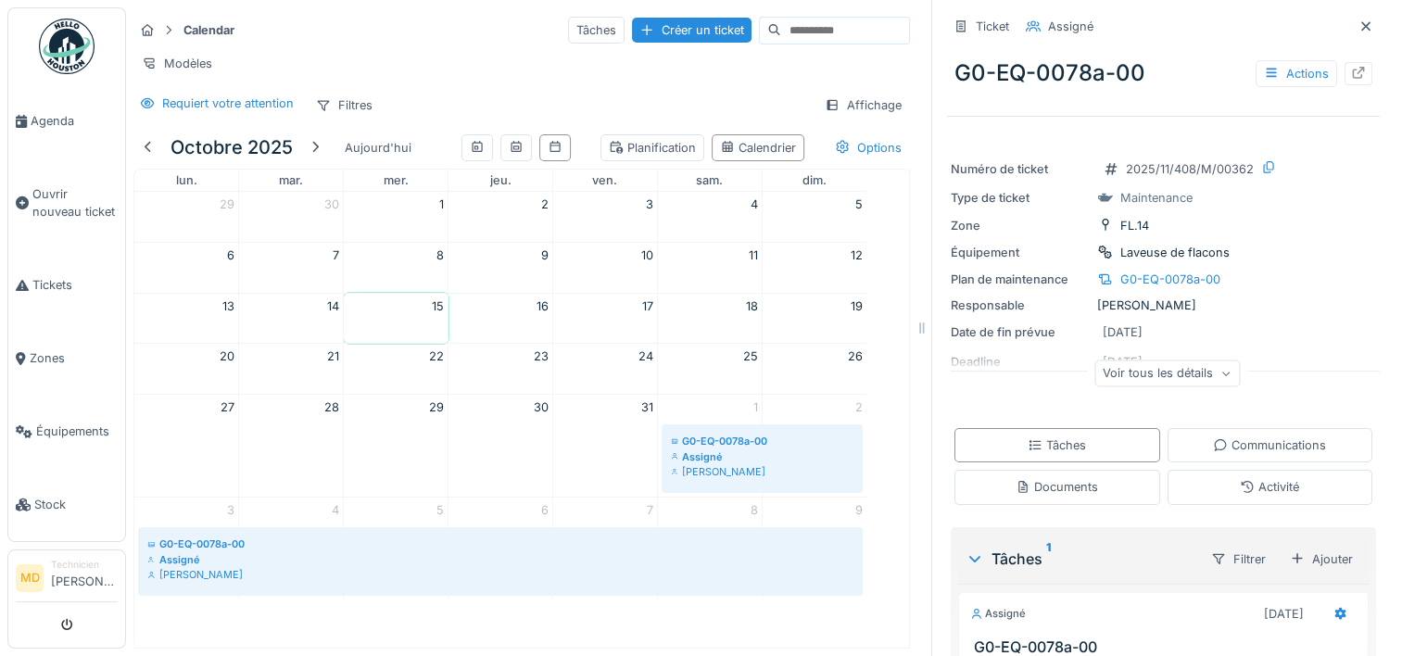
click at [363, 95] on div "Calendar Tâches Créer un ticket Modèles Requiert votre attention Filtres Affich…" at bounding box center [522, 67] width 792 height 120
click at [55, 285] on span "Tickets" at bounding box center [74, 285] width 85 height 18
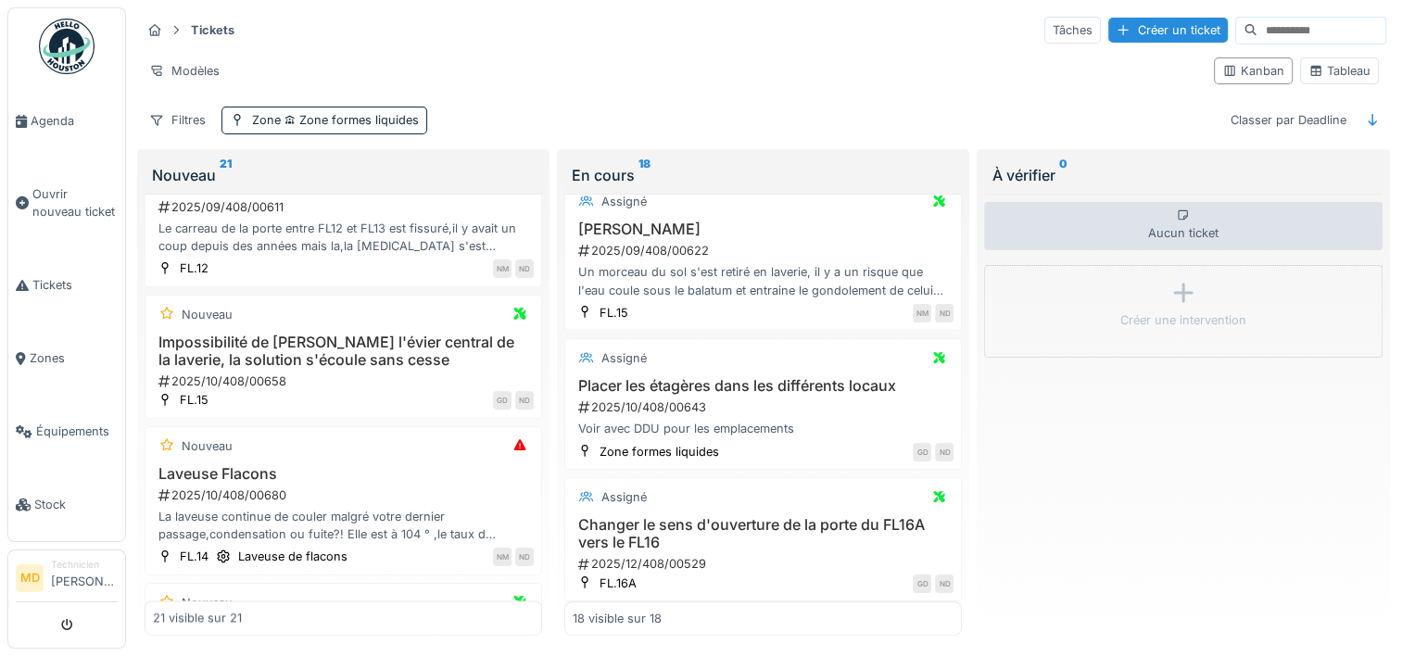
scroll to position [2518, 0]
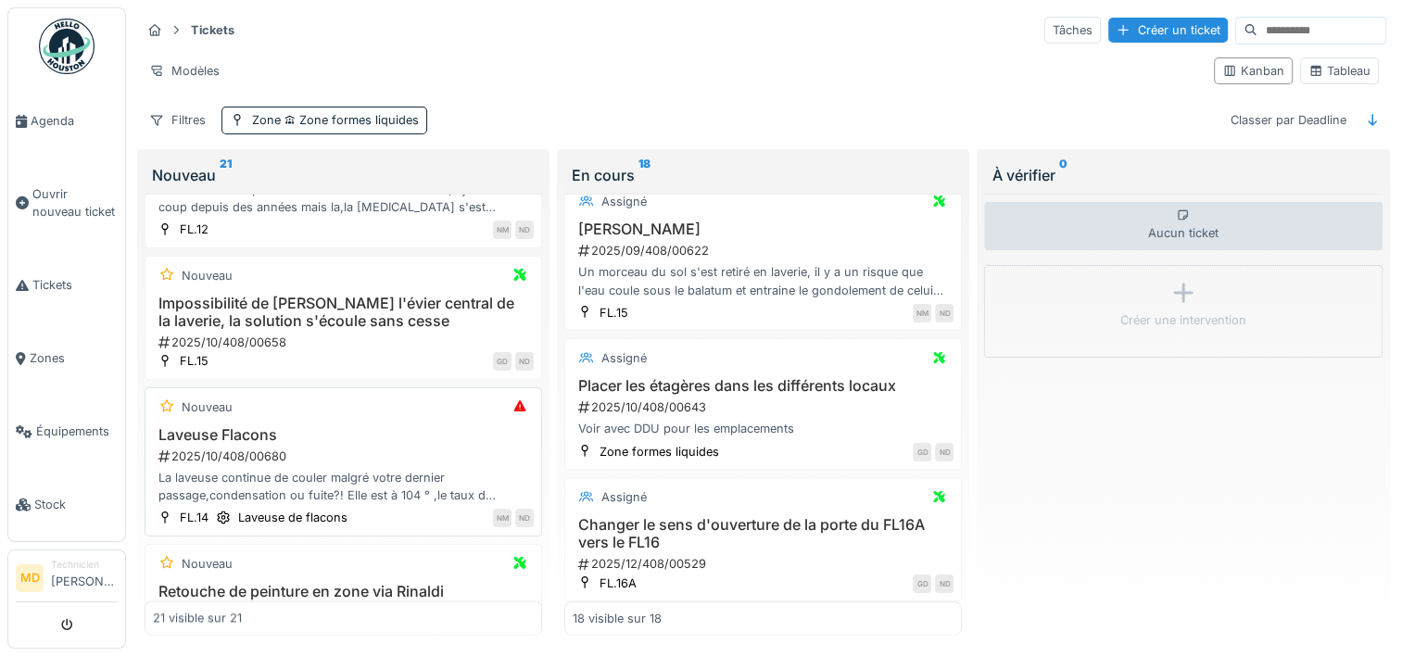
click at [400, 448] on div "2025/10/408/00680" at bounding box center [345, 457] width 377 height 18
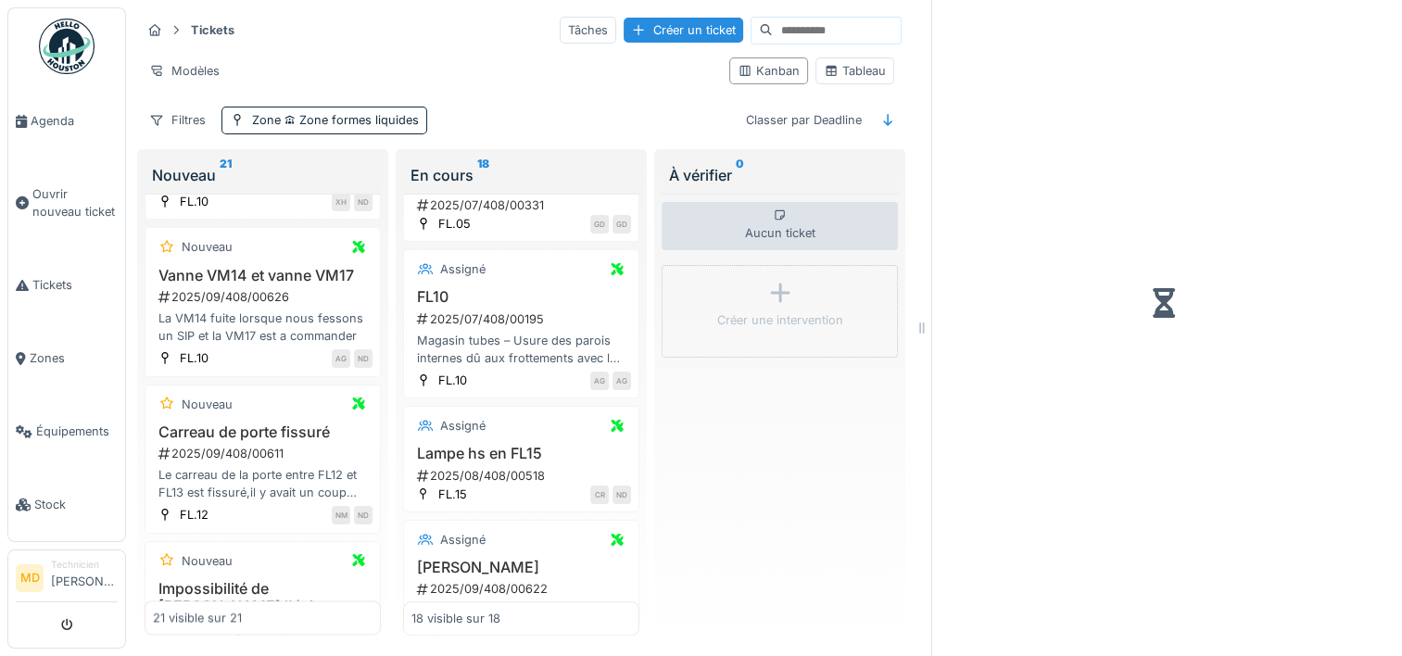
scroll to position [2657, 0]
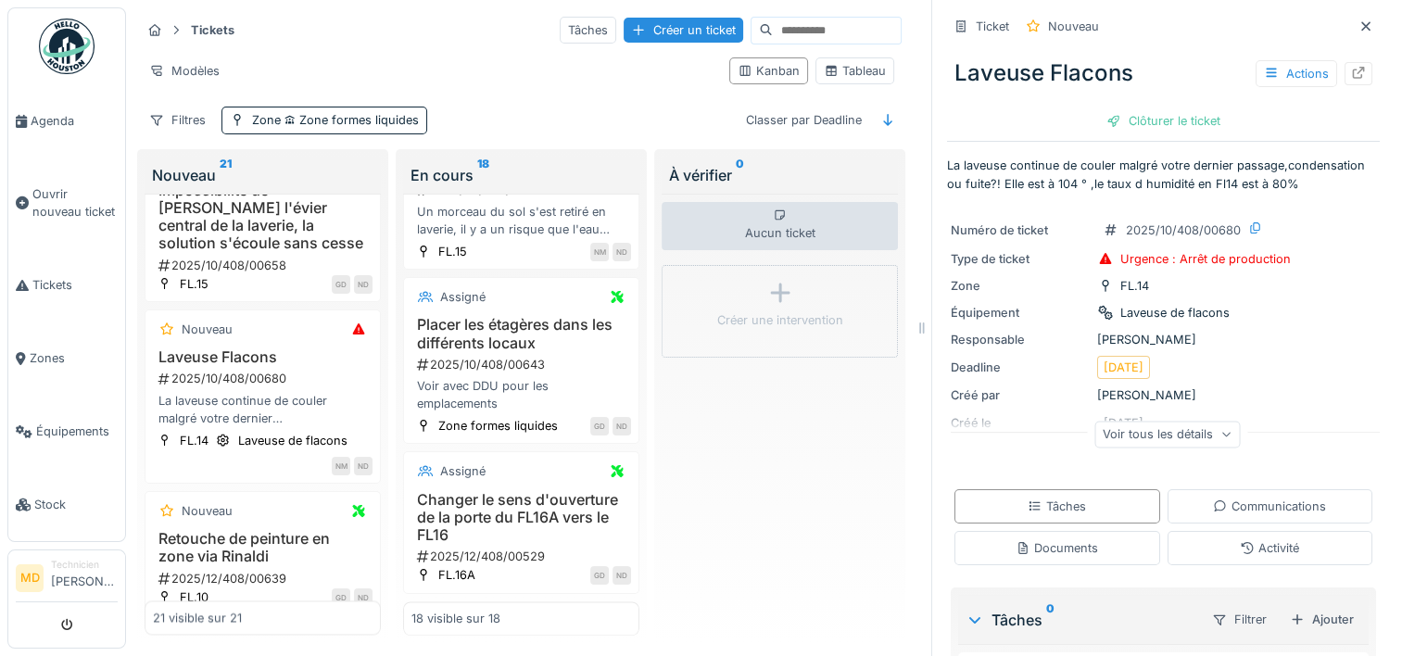
click at [1141, 438] on div "Voir tous les détails" at bounding box center [1168, 434] width 146 height 27
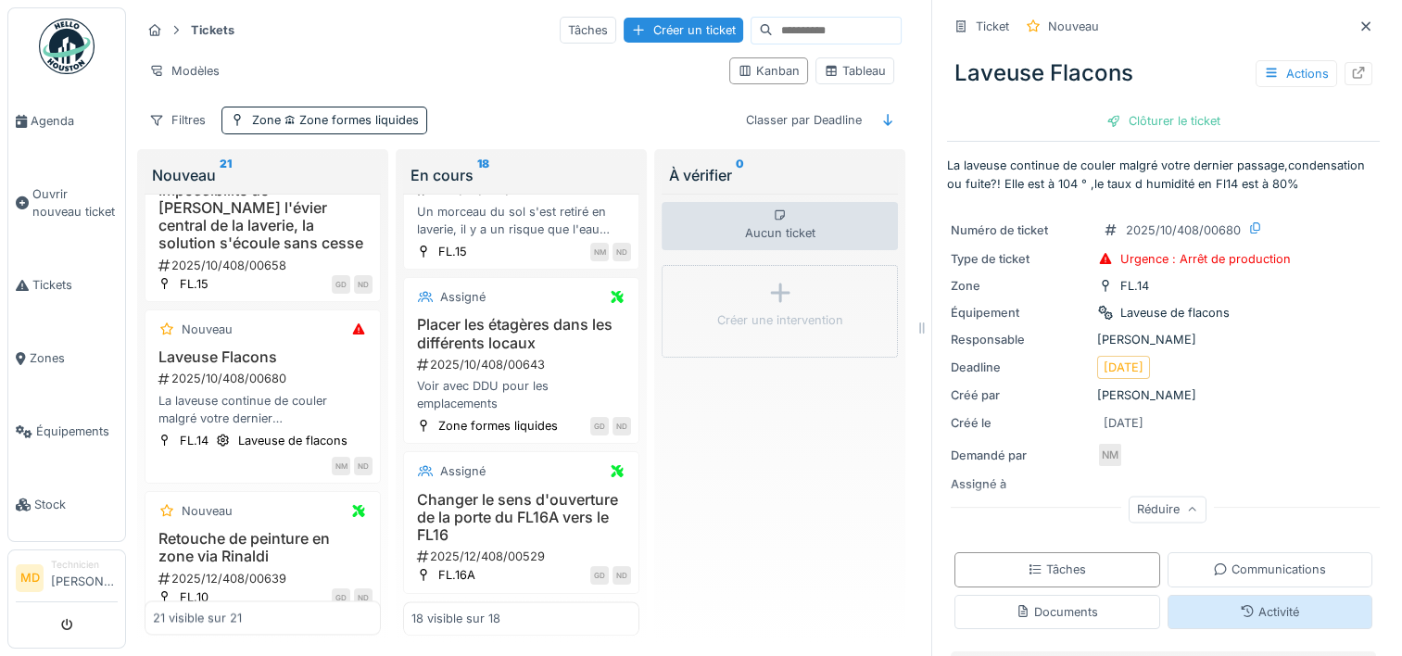
click at [1263, 619] on div "Activité" at bounding box center [1271, 612] width 206 height 34
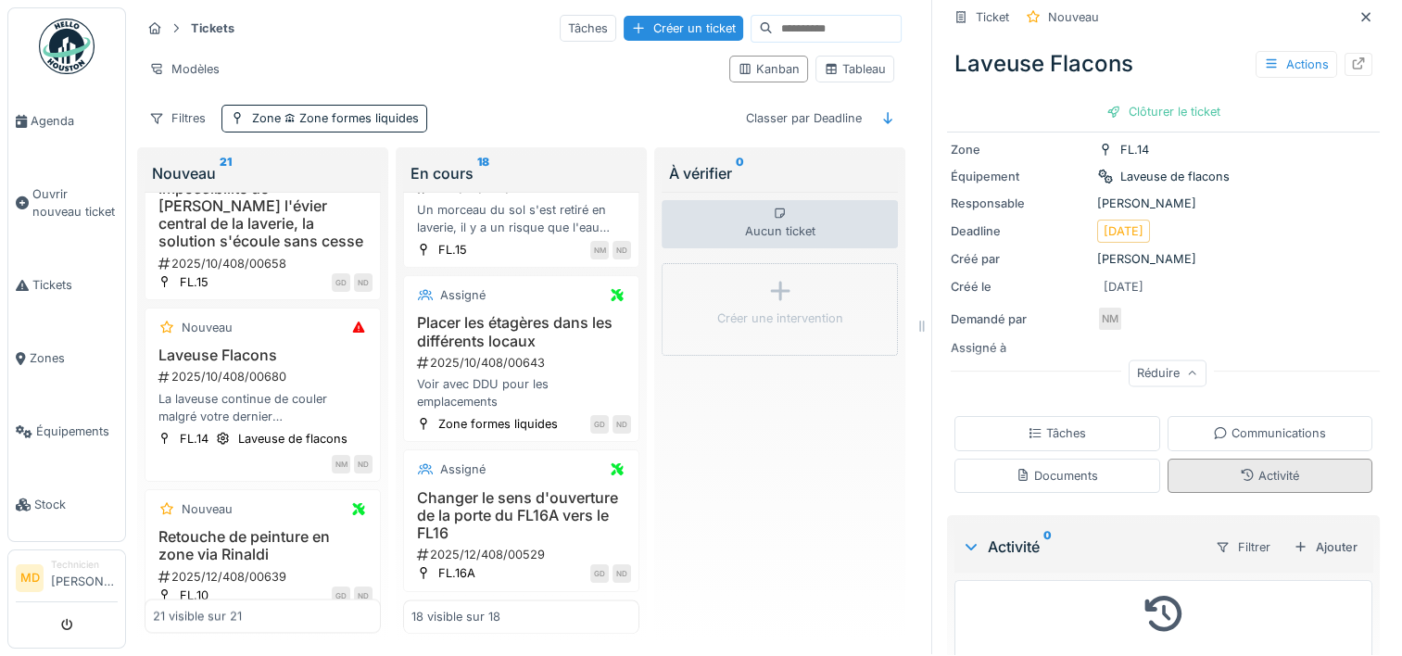
scroll to position [189, 0]
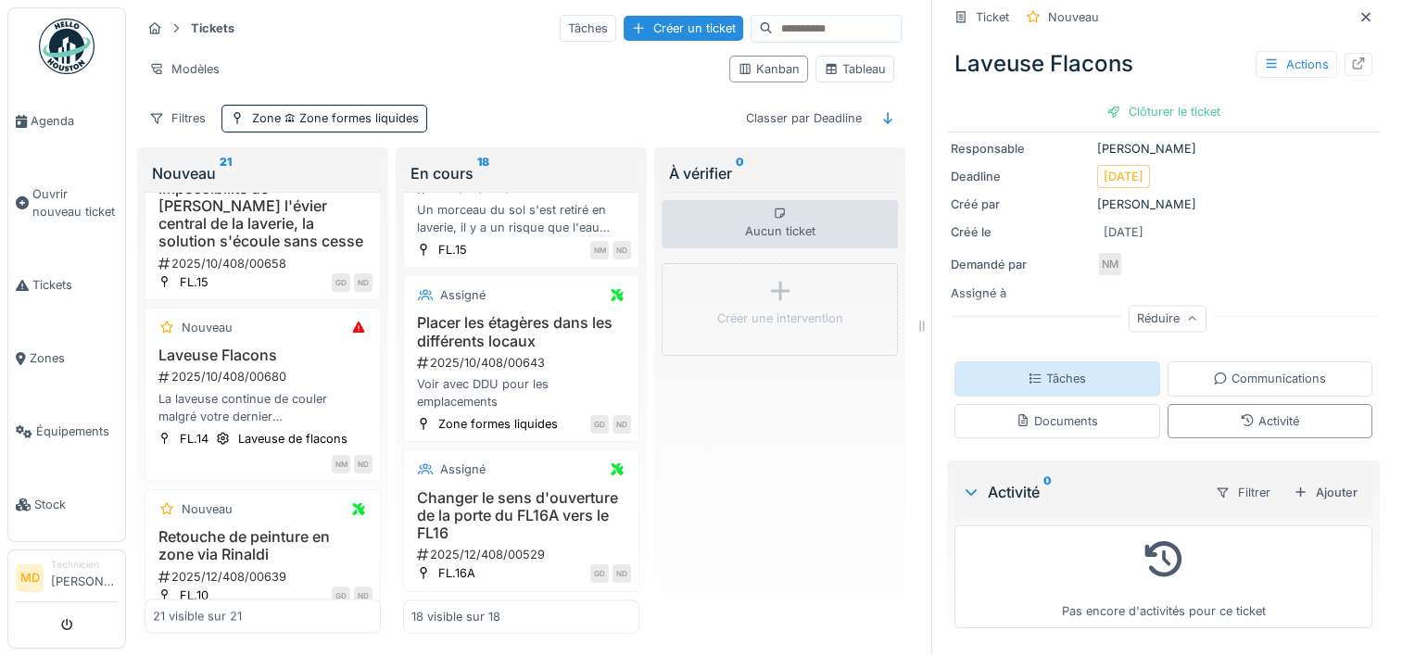
click at [1073, 362] on div "Tâches" at bounding box center [1058, 379] width 206 height 34
click at [1287, 52] on div "Actions" at bounding box center [1297, 64] width 82 height 27
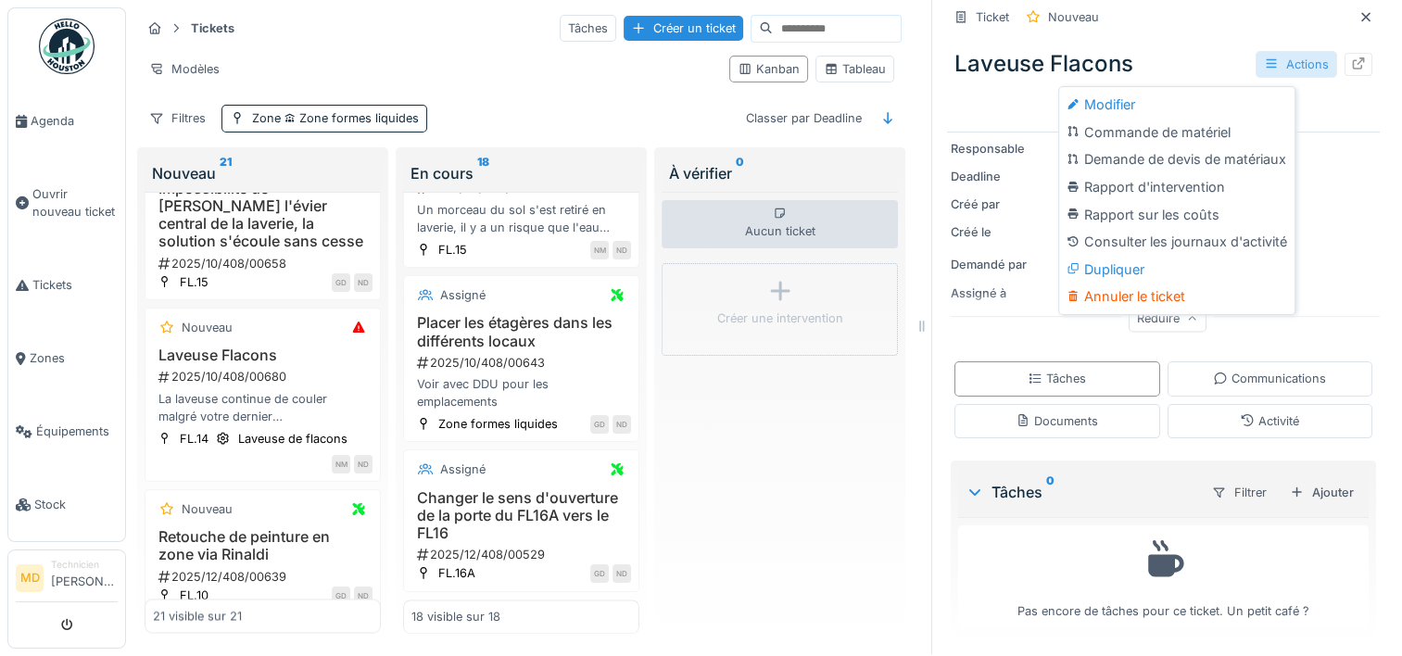
click at [1287, 52] on div "Actions" at bounding box center [1297, 64] width 82 height 27
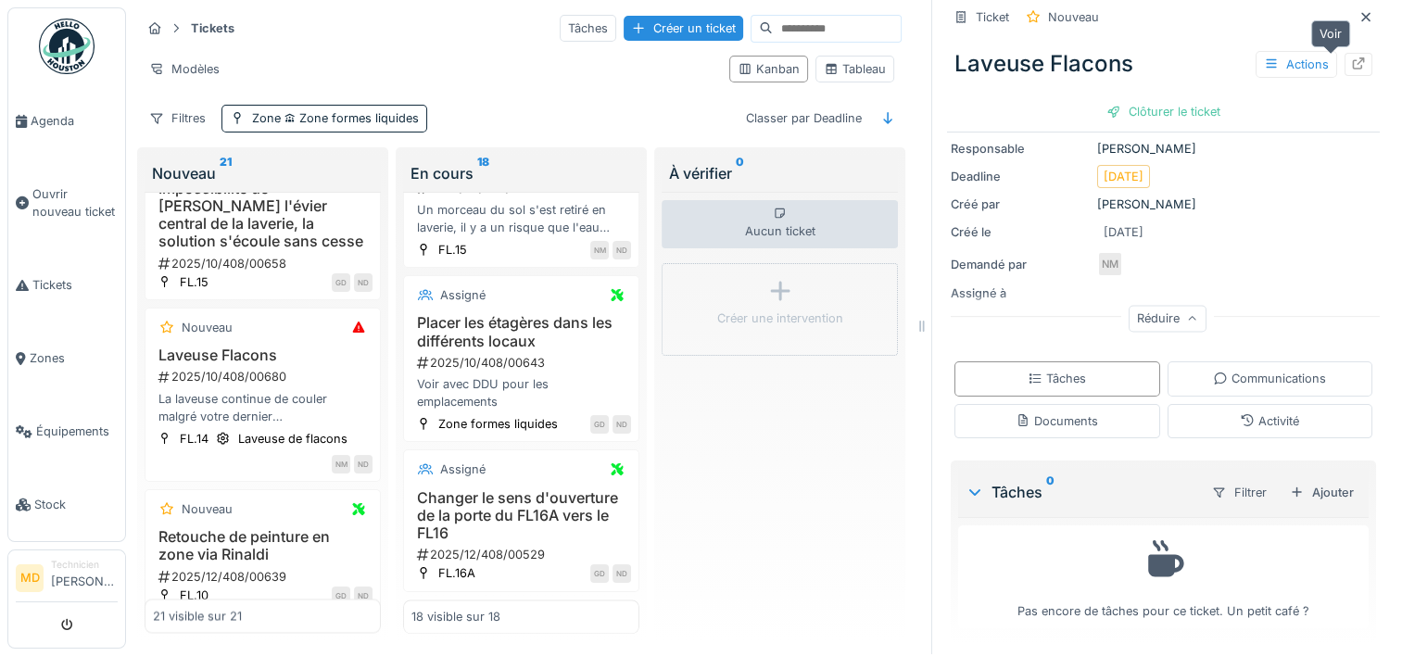
click at [1351, 57] on icon at bounding box center [1358, 63] width 15 height 12
